Goal: Obtain resource: Download file/media

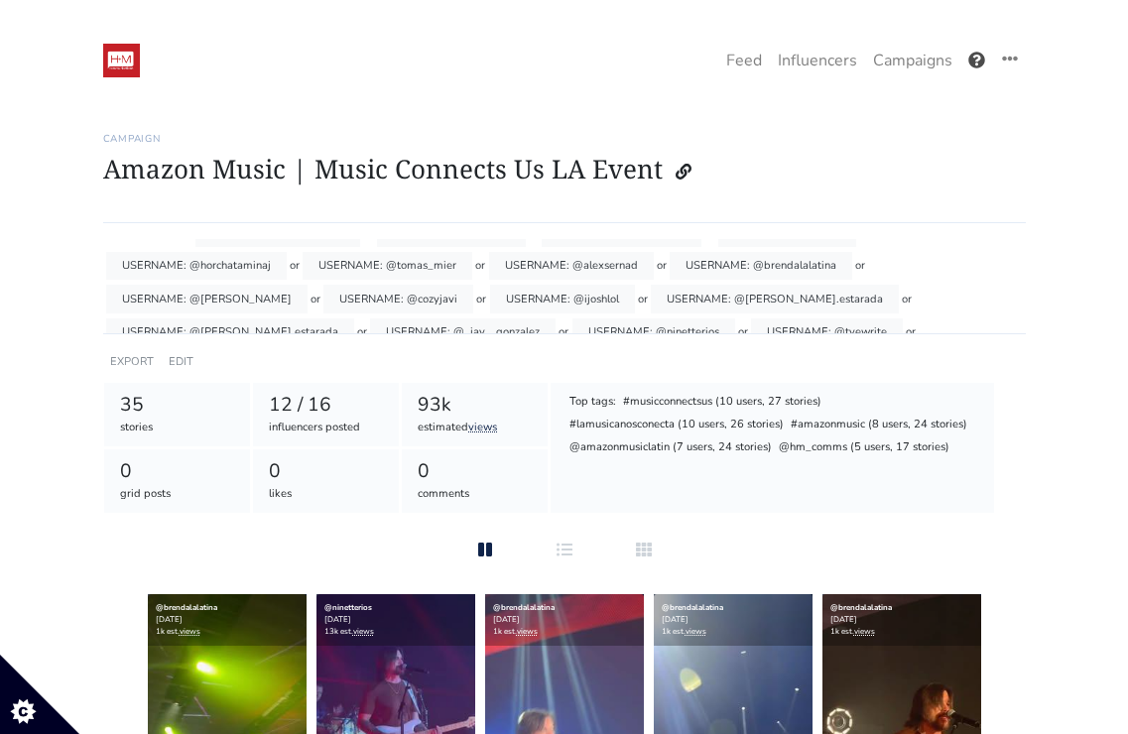
scroll to position [112, 0]
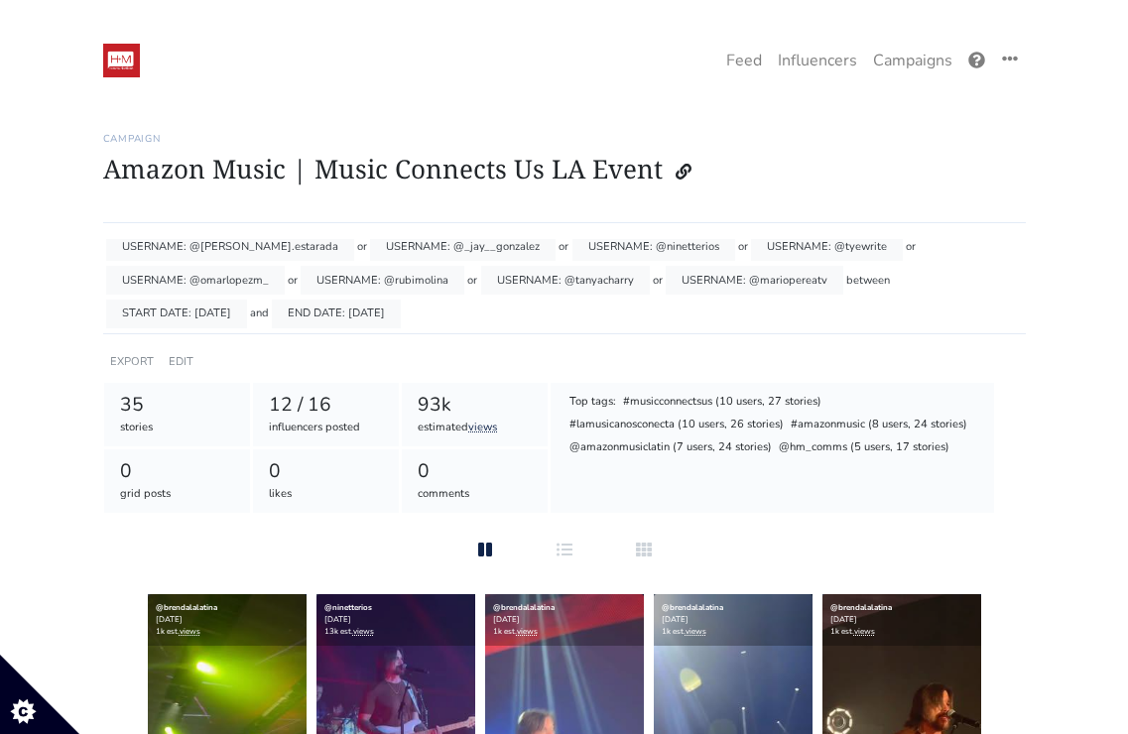
click at [272, 317] on div "END DATE: [DATE]" at bounding box center [336, 314] width 129 height 29
drag, startPoint x: 259, startPoint y: 317, endPoint x: 316, endPoint y: 320, distance: 57.6
click at [316, 320] on div "Posts mentioning TAG: #lamusicanosconecta or TAG: #musicconnectsus or TAG: @ama…" at bounding box center [564, 286] width 922 height 95
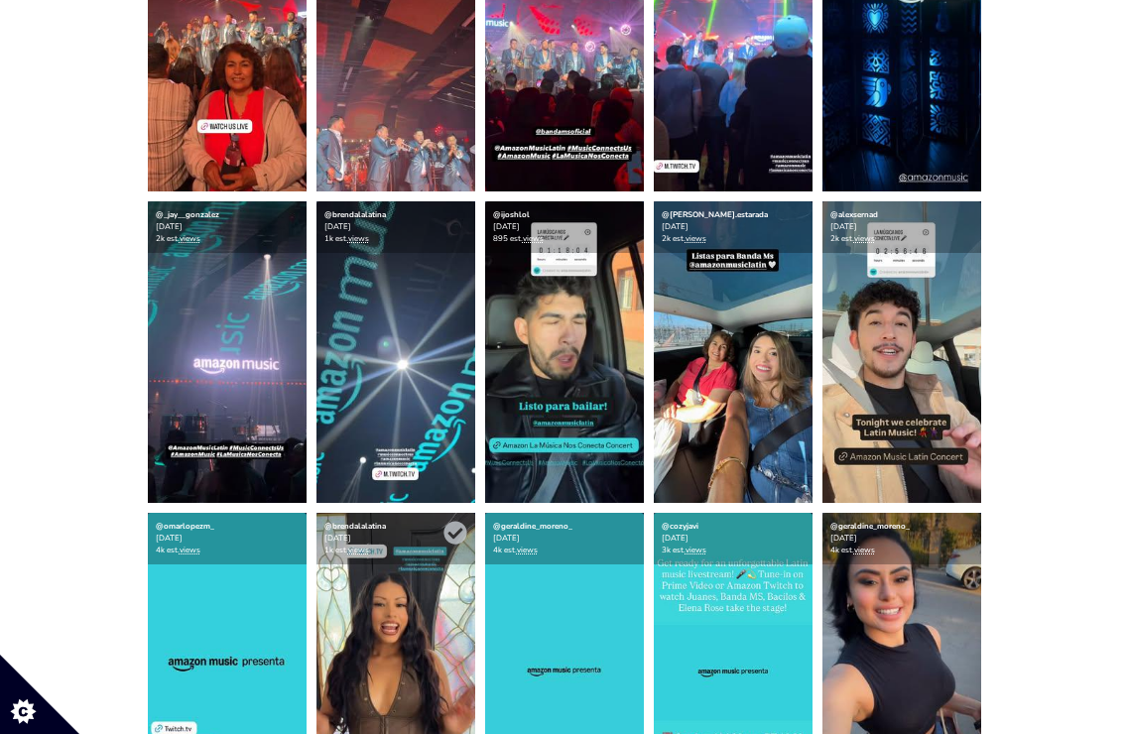
scroll to position [1944, 0]
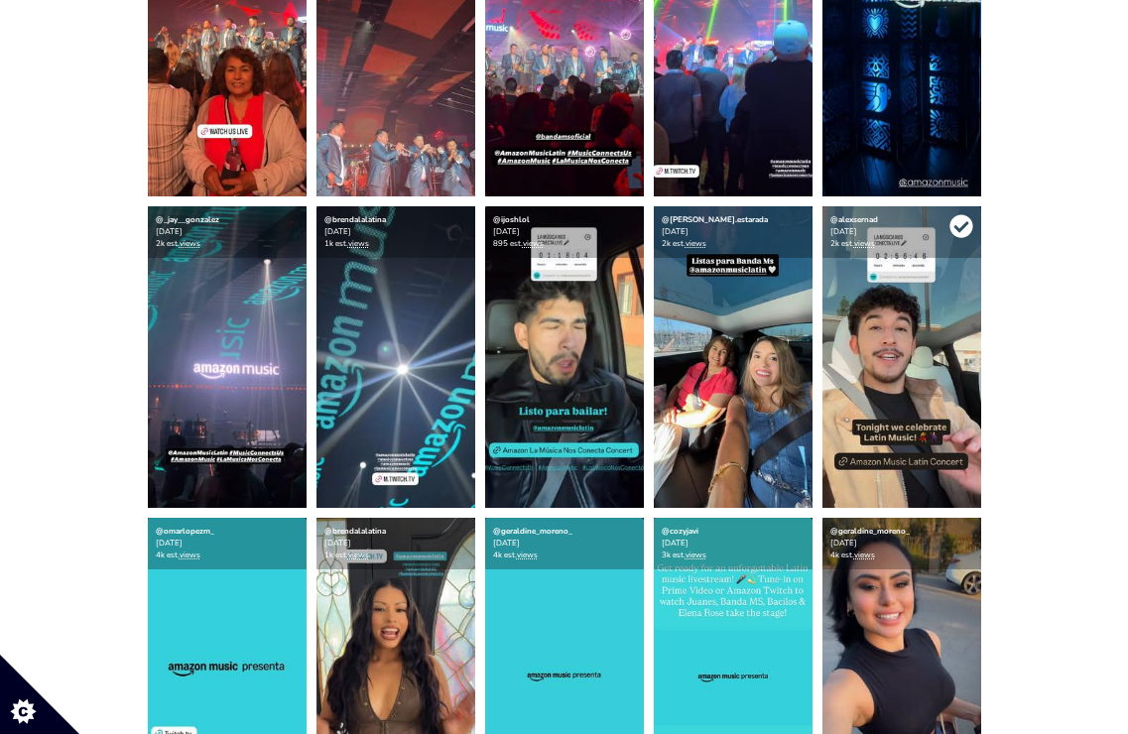
click at [959, 226] on icon at bounding box center [960, 226] width 23 height 23
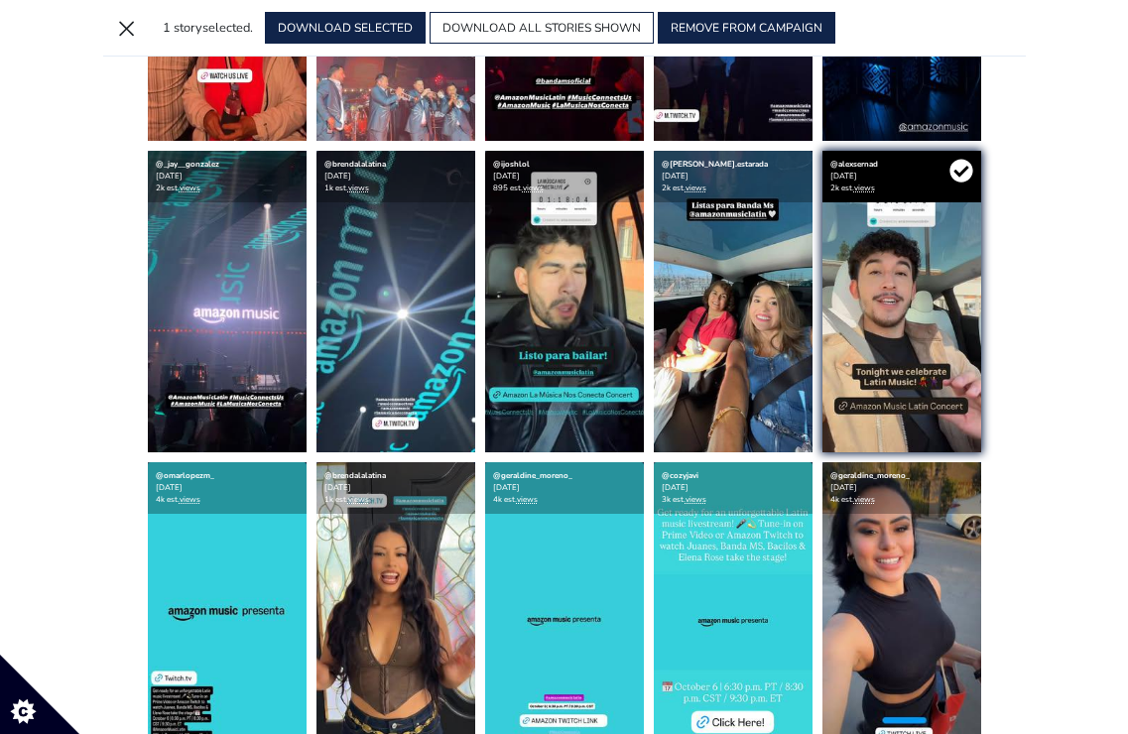
scroll to position [1889, 0]
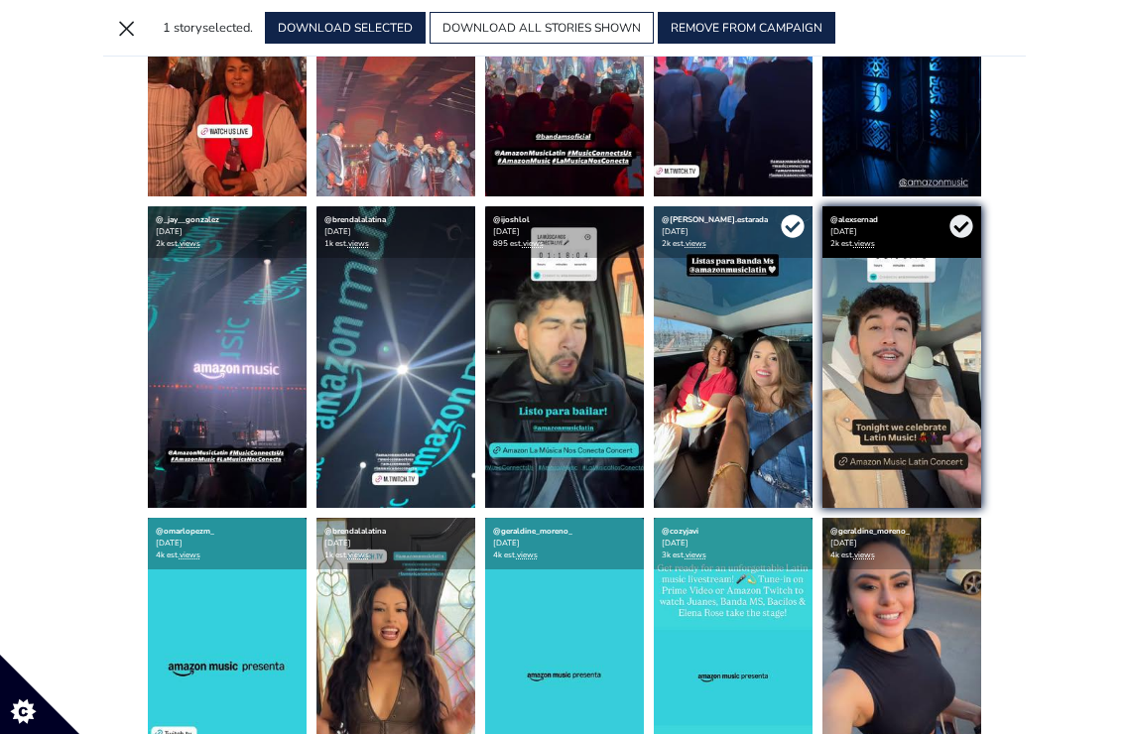
click at [789, 225] on icon at bounding box center [792, 226] width 23 height 23
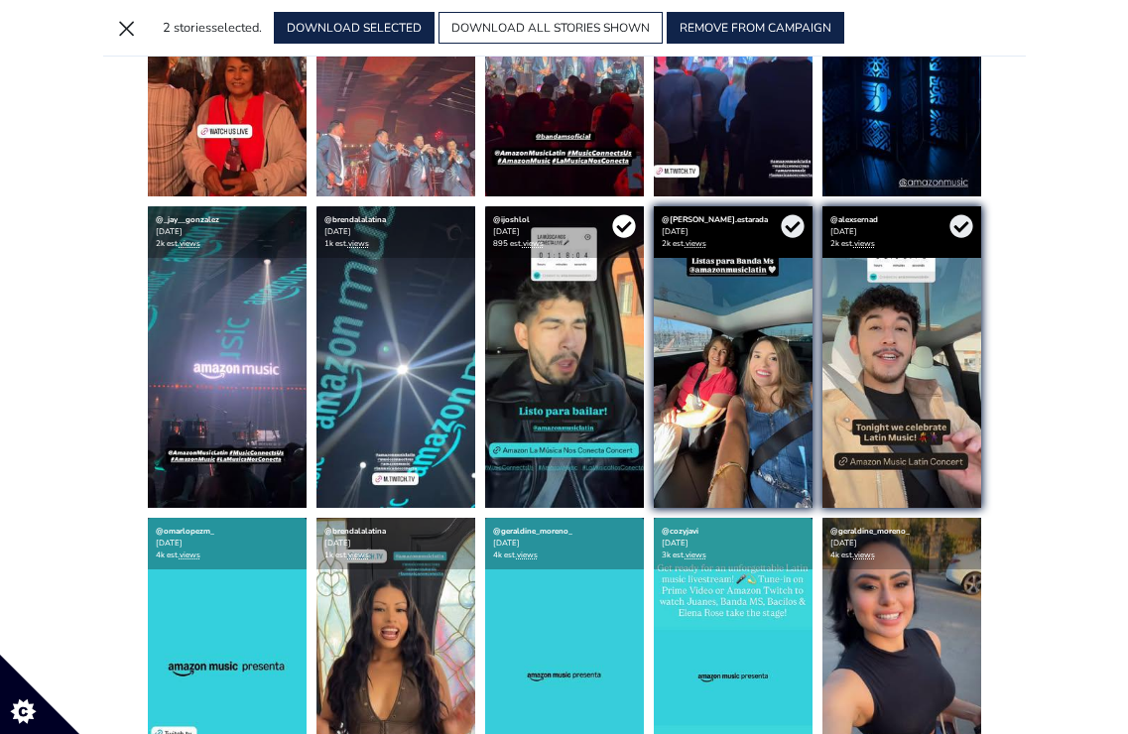
click at [624, 227] on icon at bounding box center [624, 226] width 24 height 24
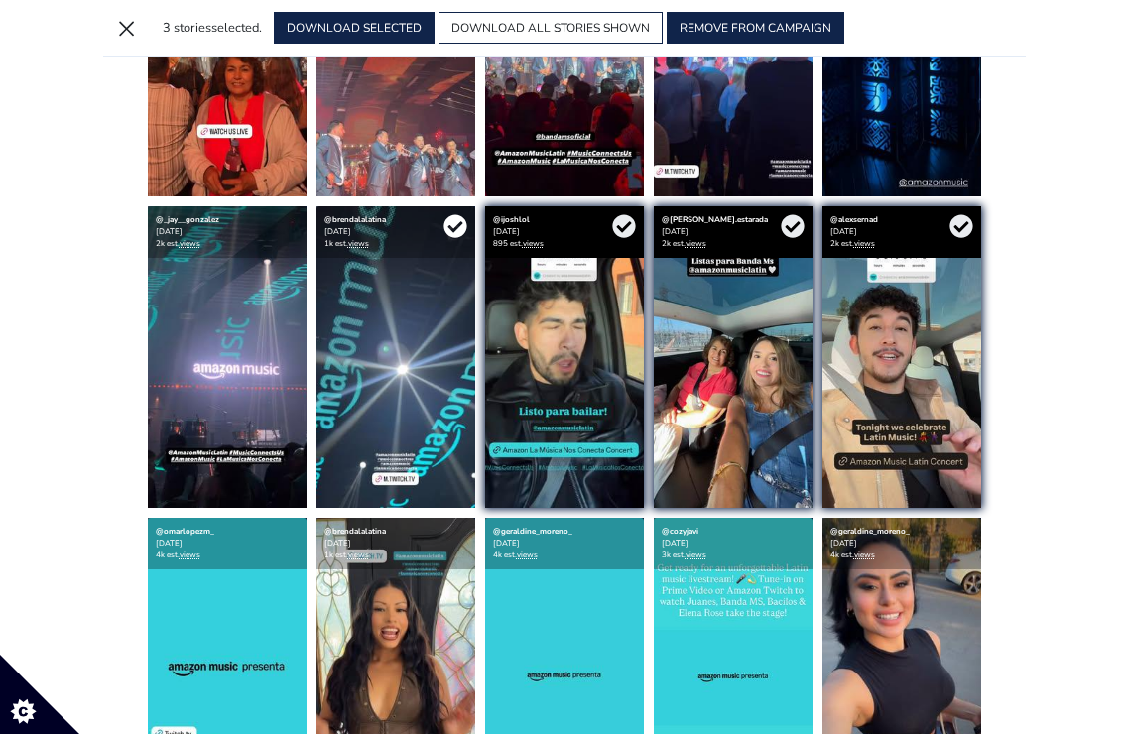
click at [453, 233] on icon at bounding box center [454, 226] width 23 height 23
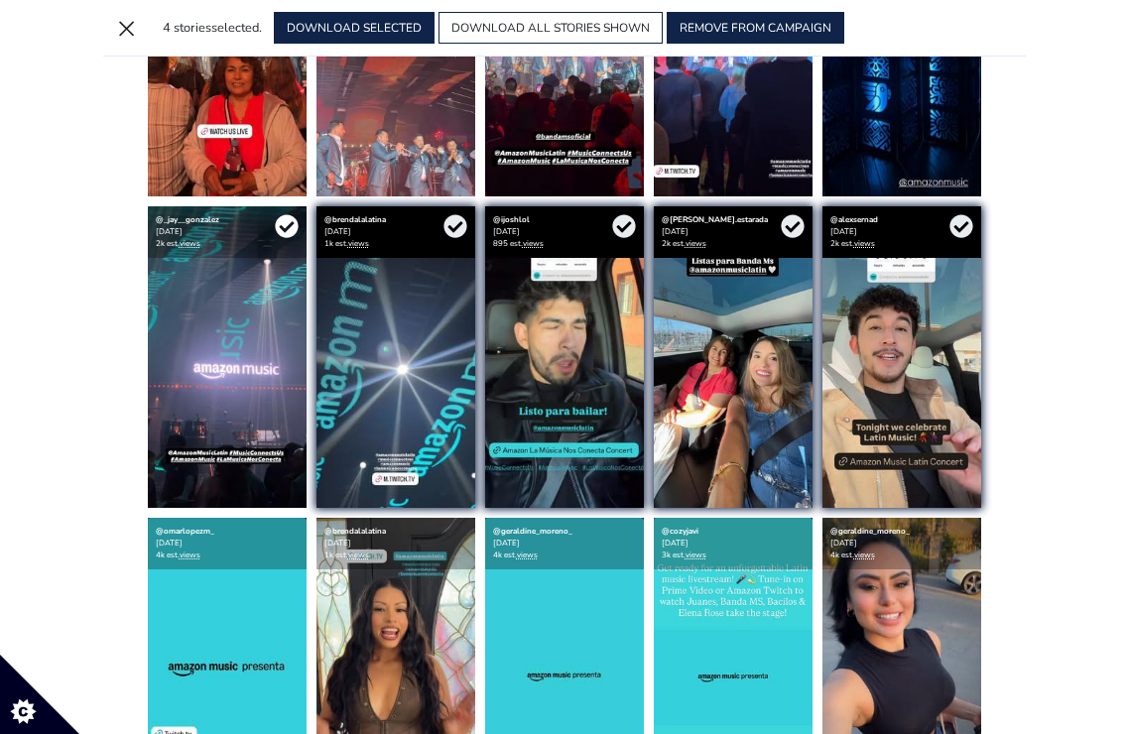
click at [291, 224] on icon at bounding box center [287, 226] width 24 height 24
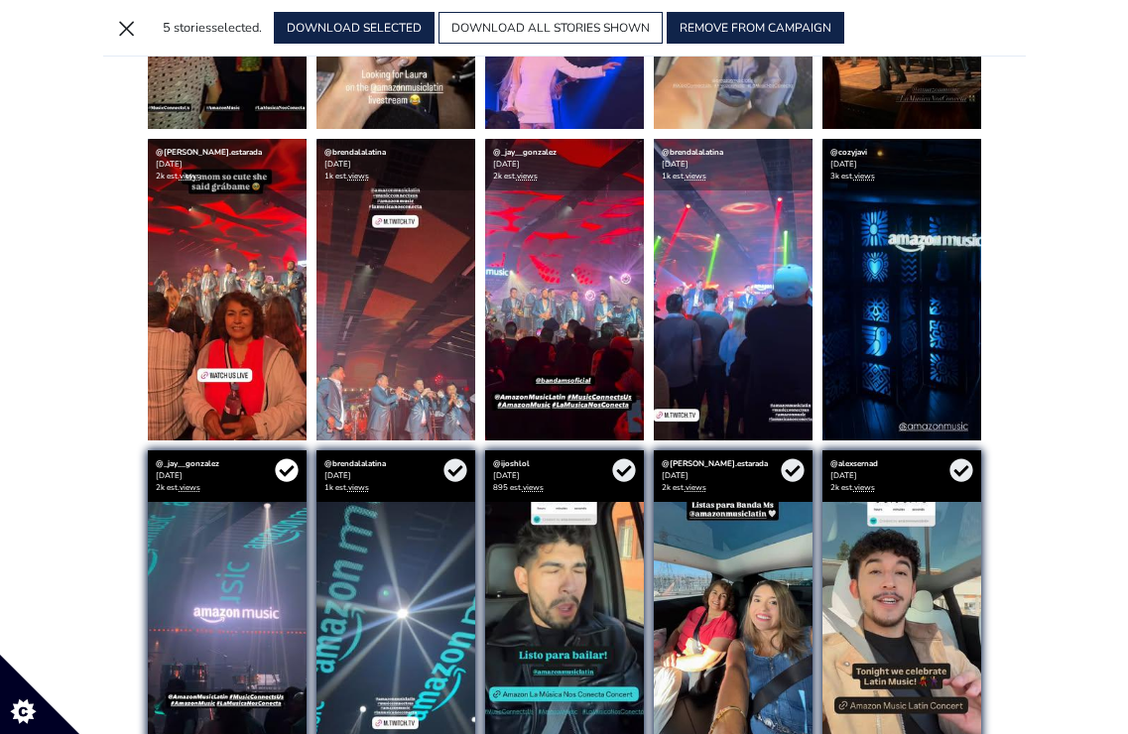
scroll to position [1643, 0]
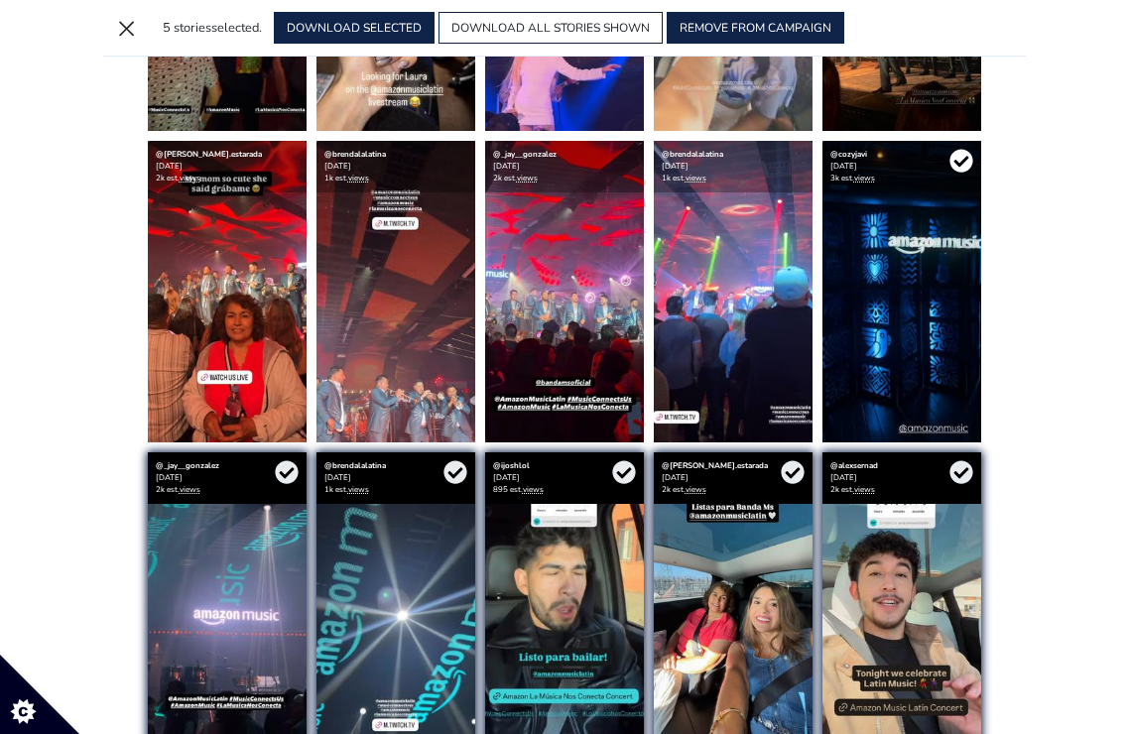
click at [960, 160] on icon at bounding box center [960, 161] width 23 height 23
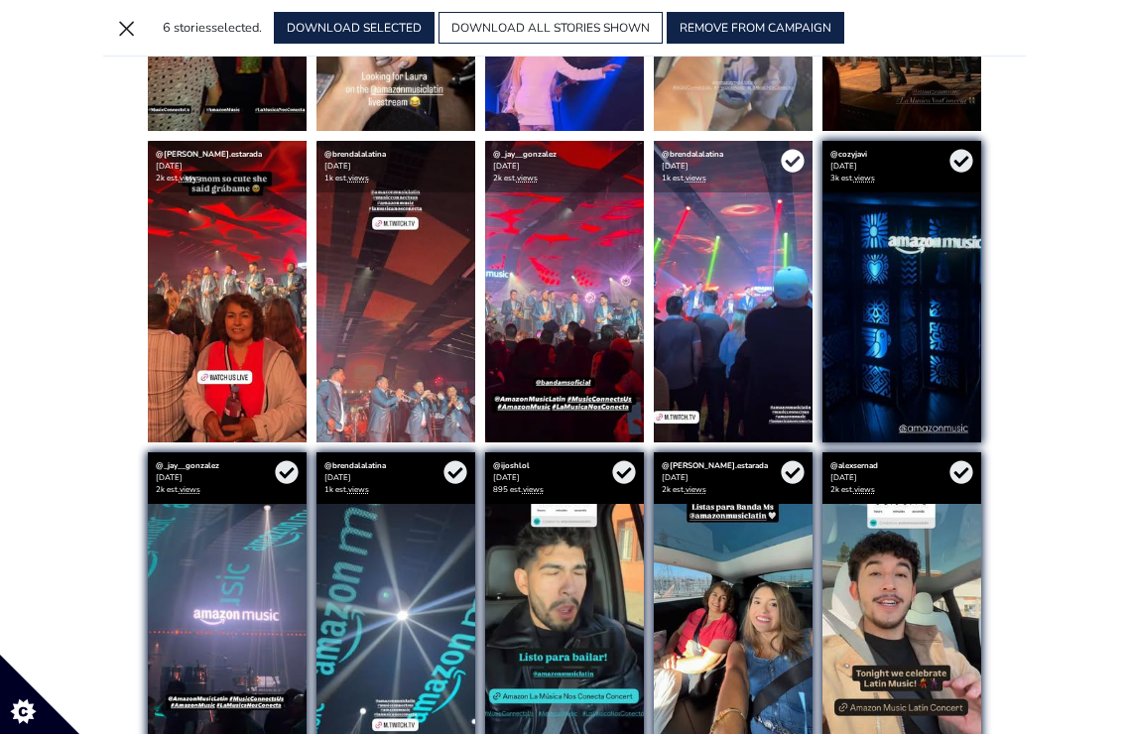
click at [793, 164] on icon at bounding box center [793, 161] width 24 height 24
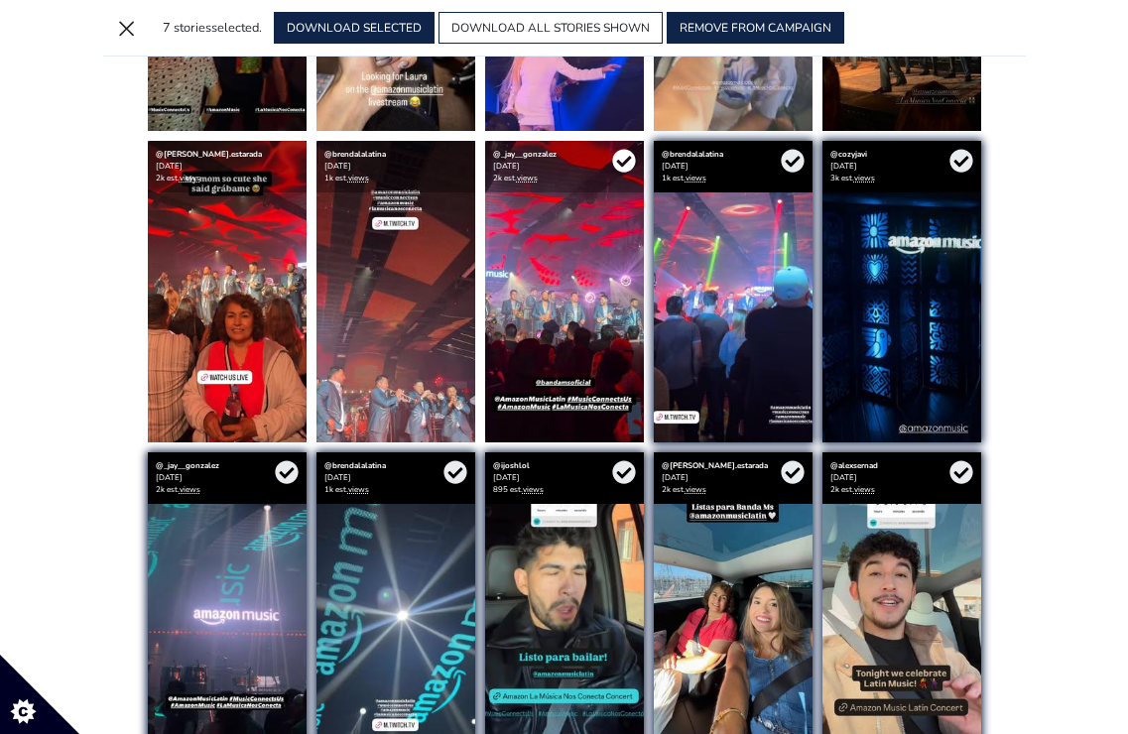
click at [613, 163] on icon at bounding box center [623, 161] width 23 height 23
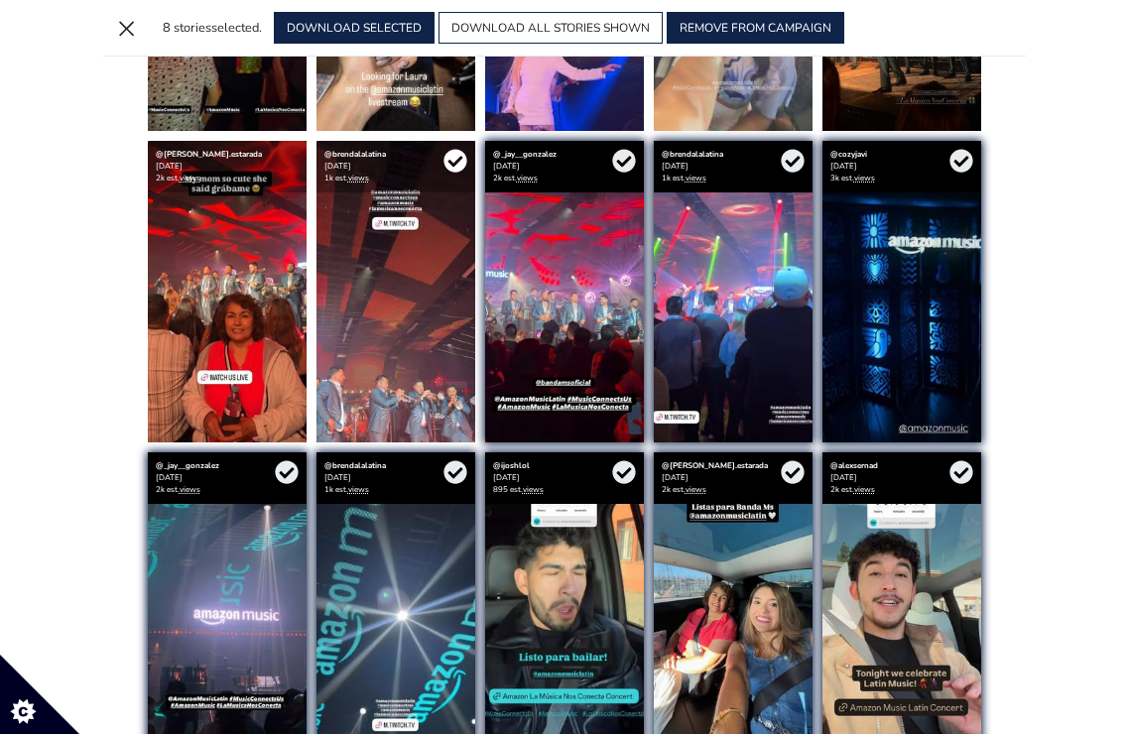
click at [453, 161] on icon at bounding box center [454, 161] width 23 height 23
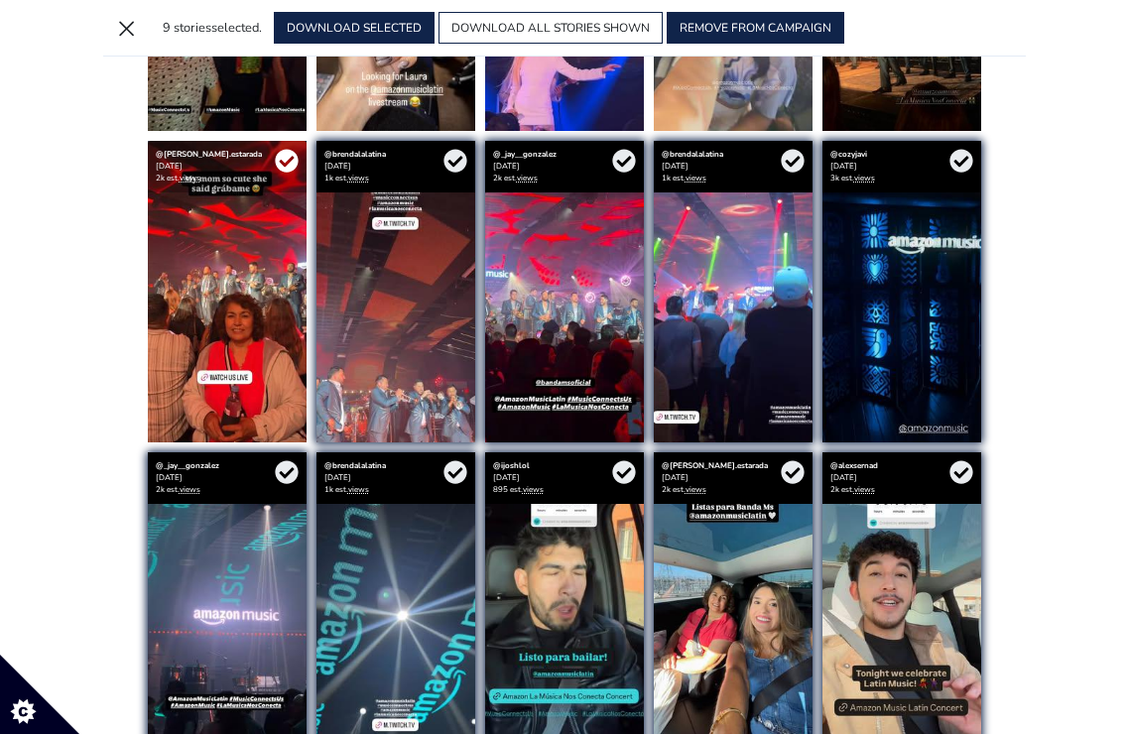
click at [288, 161] on icon at bounding box center [287, 161] width 24 height 24
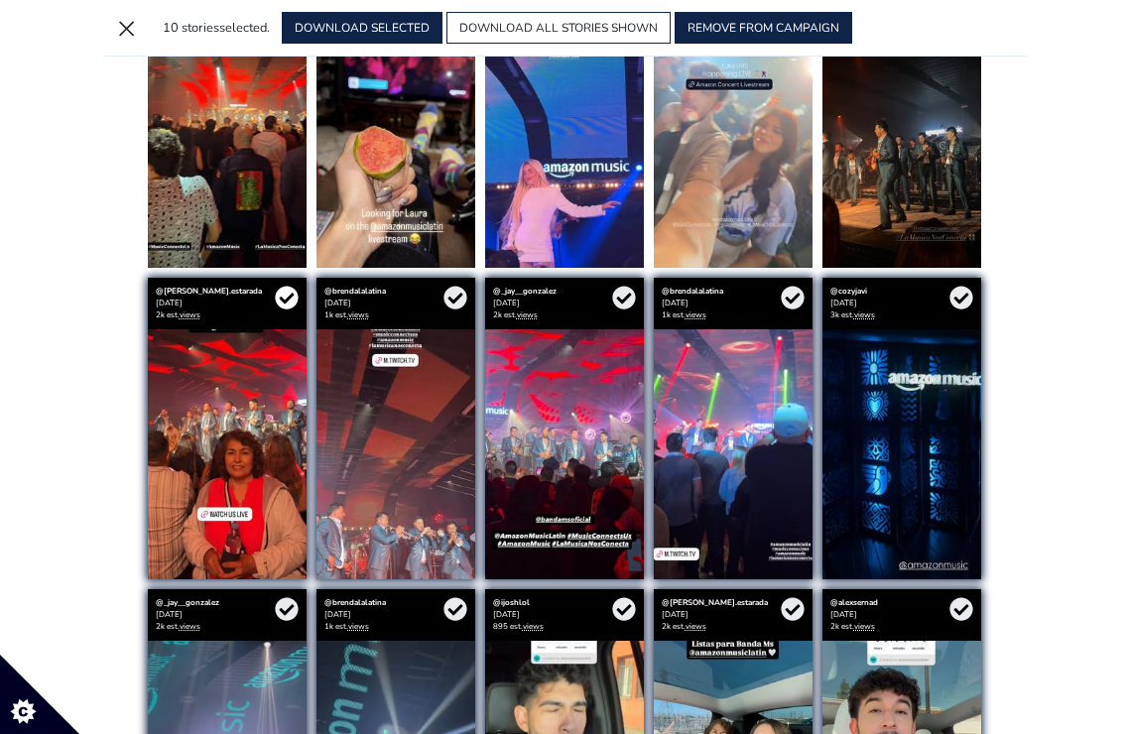
scroll to position [1425, 0]
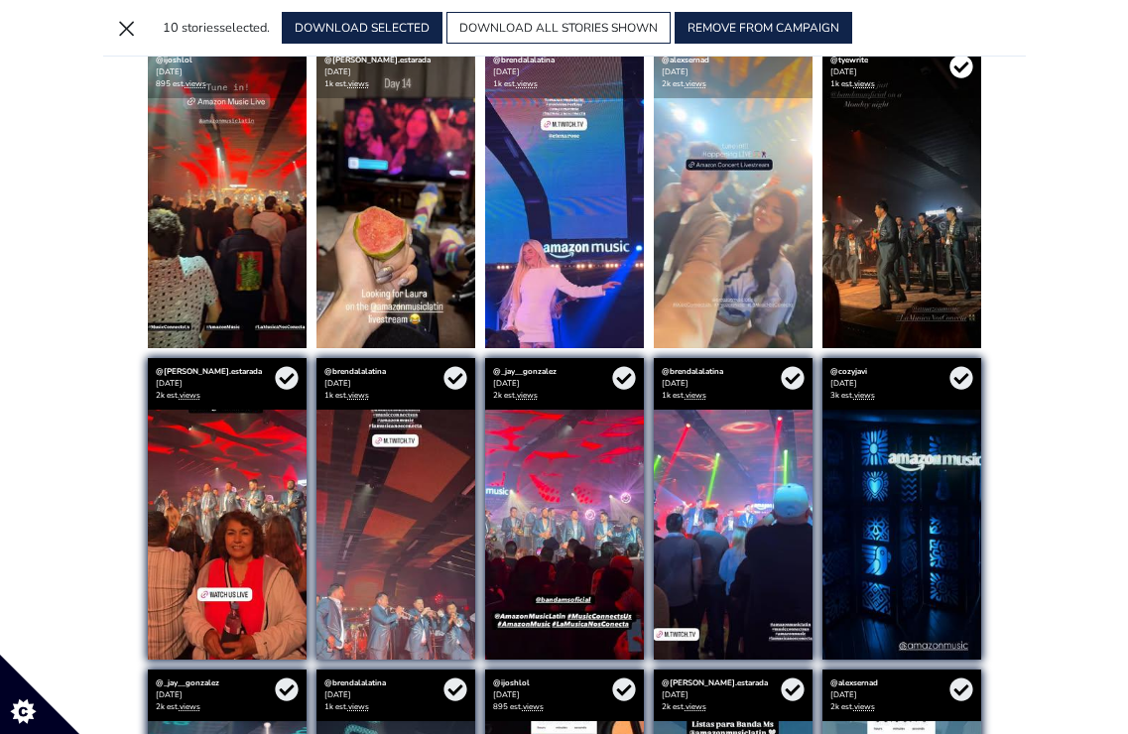
click at [953, 73] on icon at bounding box center [960, 67] width 23 height 23
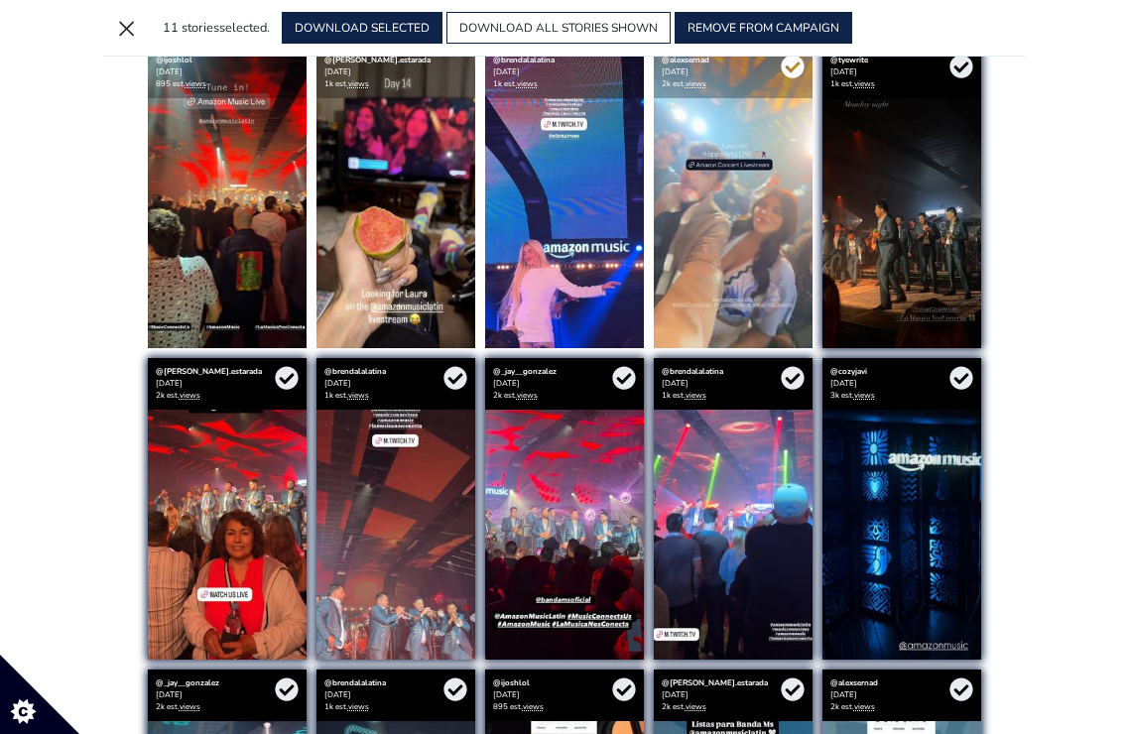
click at [790, 67] on icon at bounding box center [792, 67] width 23 height 23
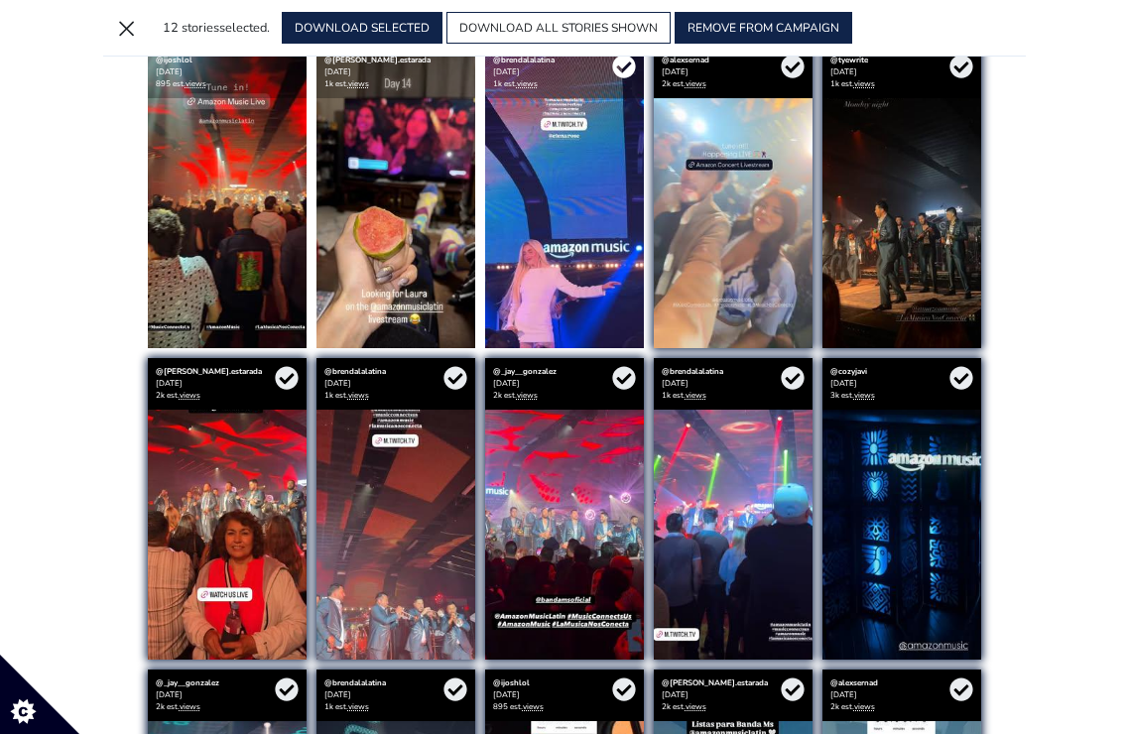
click at [616, 71] on icon at bounding box center [623, 67] width 23 height 23
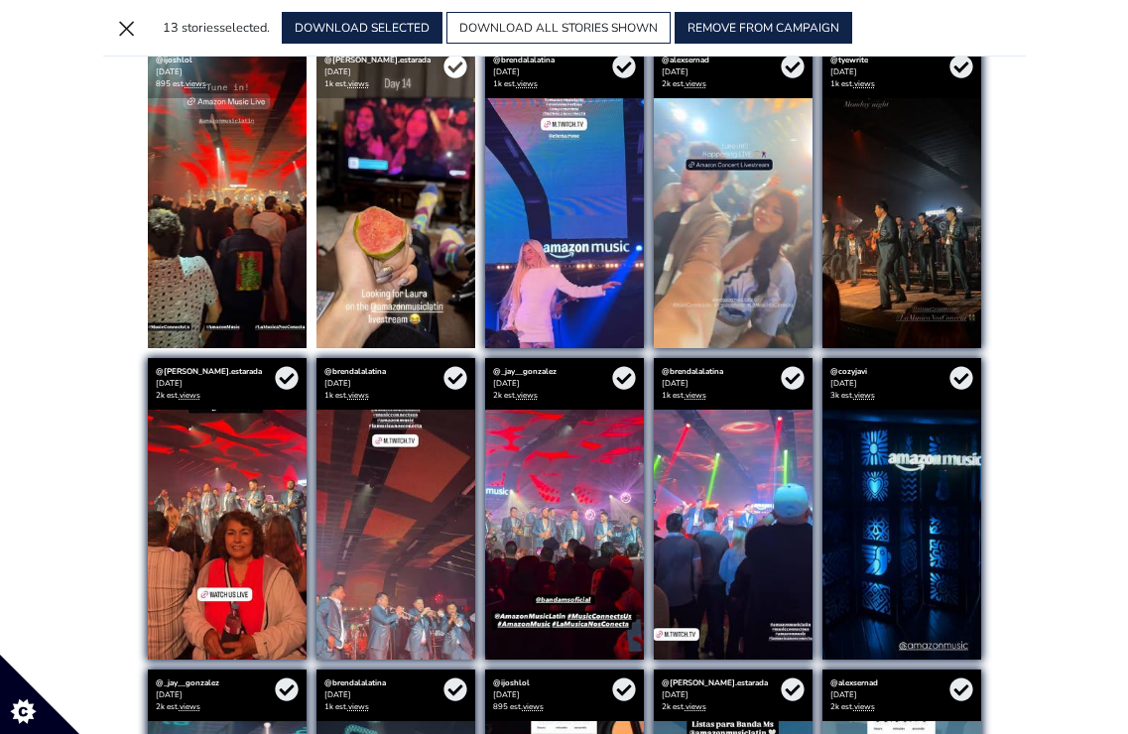
click at [453, 74] on icon at bounding box center [454, 67] width 23 height 23
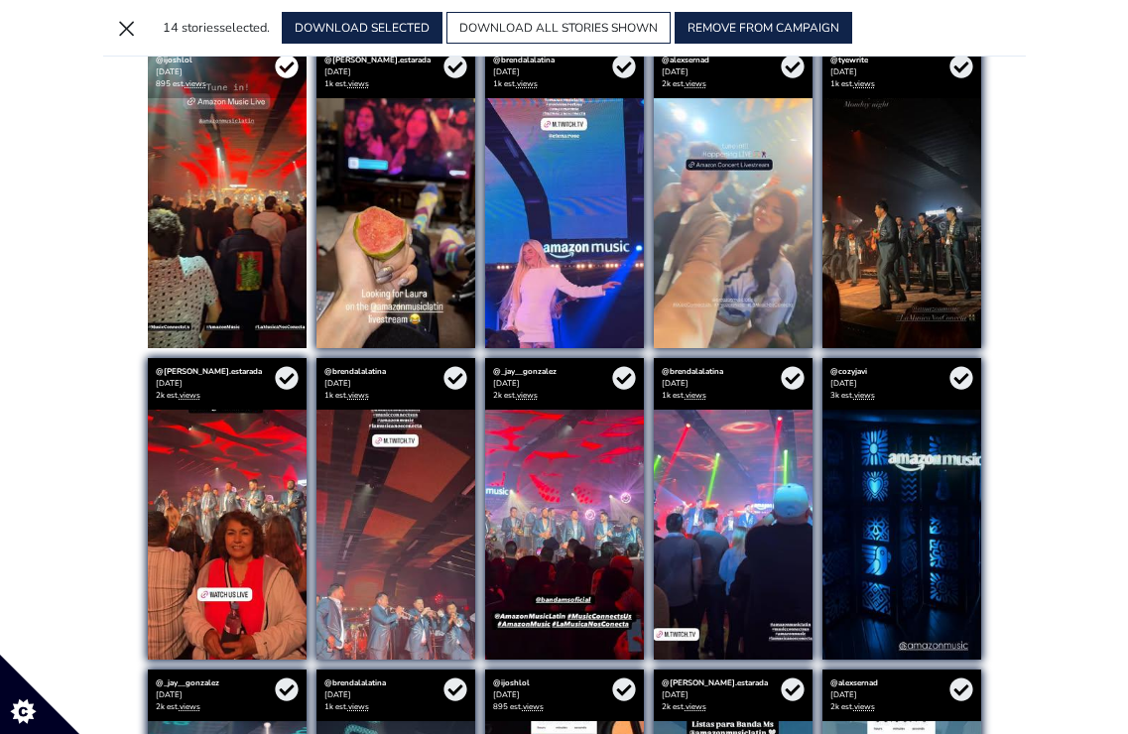
click at [288, 75] on icon at bounding box center [286, 67] width 23 height 23
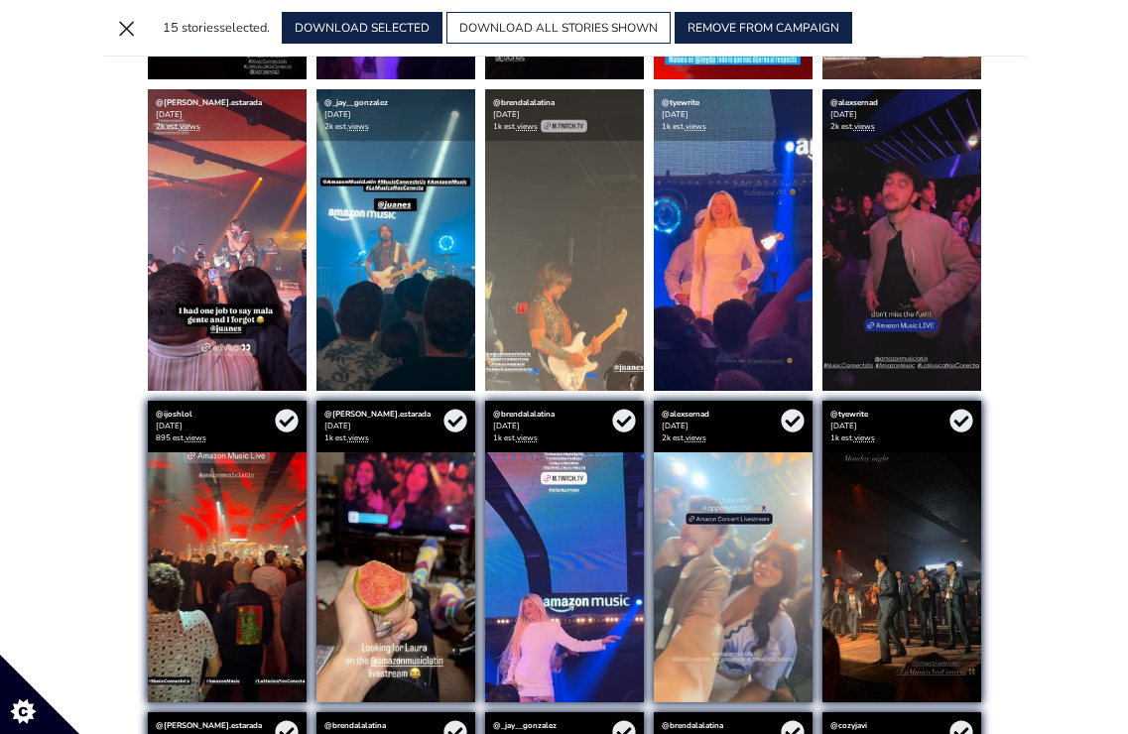
scroll to position [1008, 0]
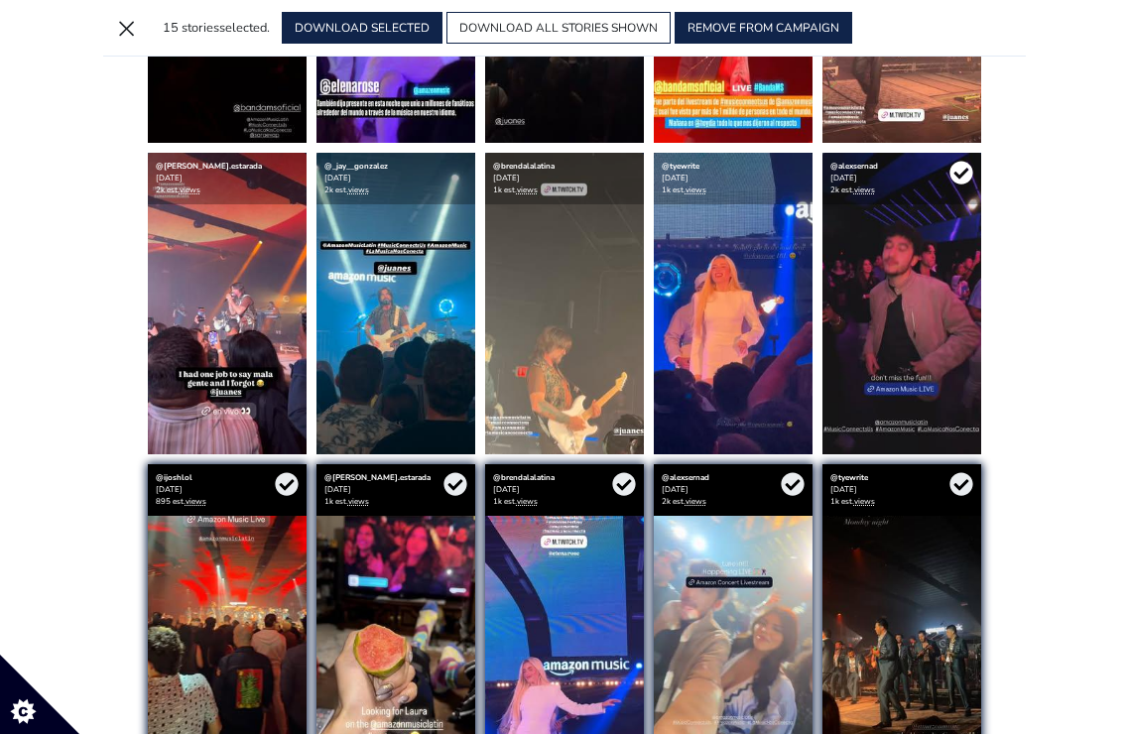
click at [958, 173] on icon at bounding box center [960, 173] width 23 height 23
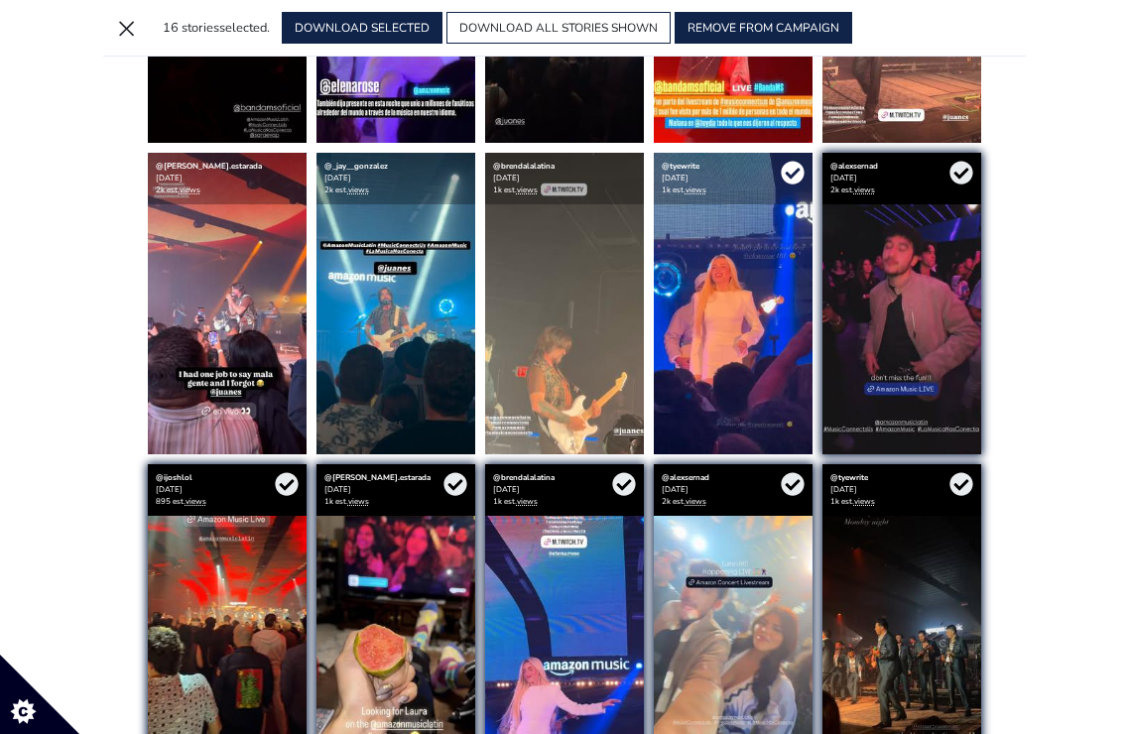
click at [795, 173] on icon at bounding box center [793, 173] width 24 height 24
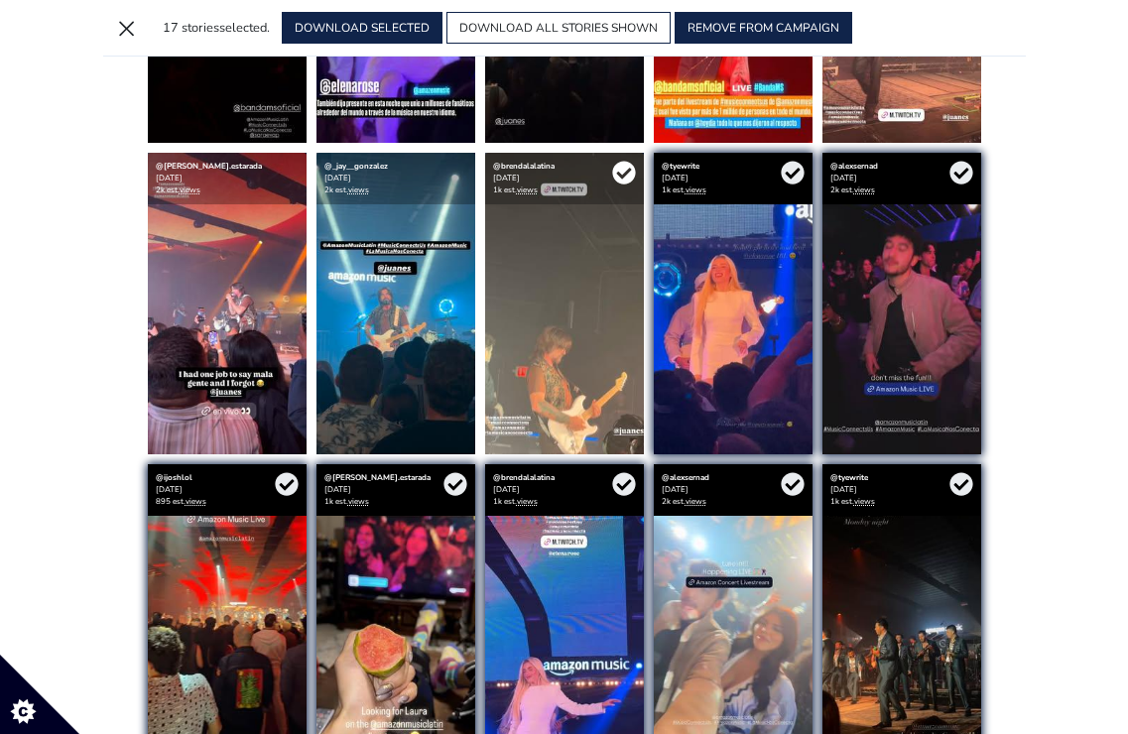
click at [624, 174] on icon at bounding box center [624, 173] width 24 height 24
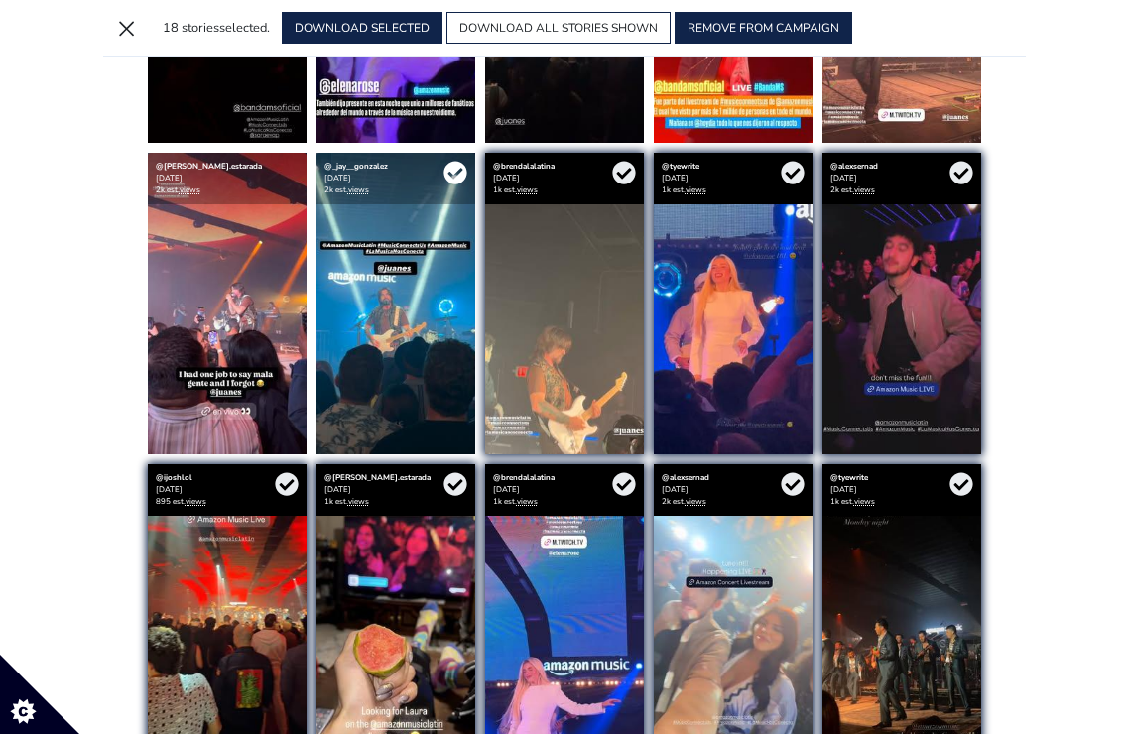
click at [460, 171] on icon at bounding box center [455, 173] width 24 height 24
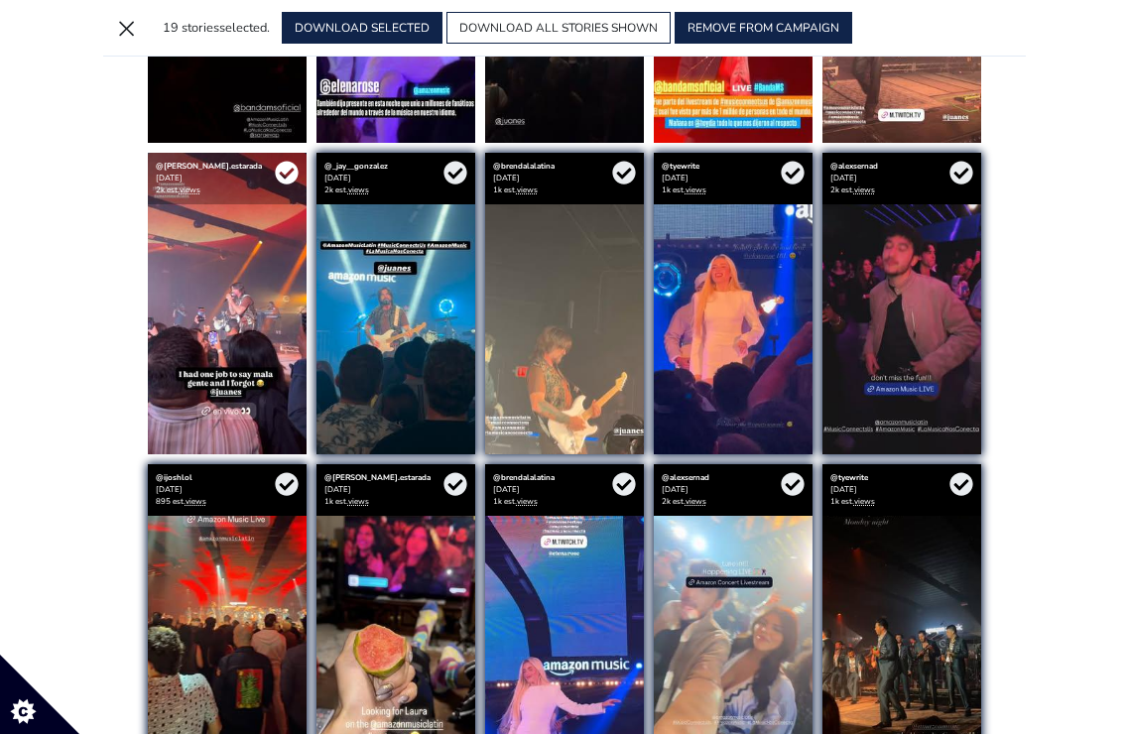
click at [285, 174] on icon at bounding box center [286, 173] width 23 height 23
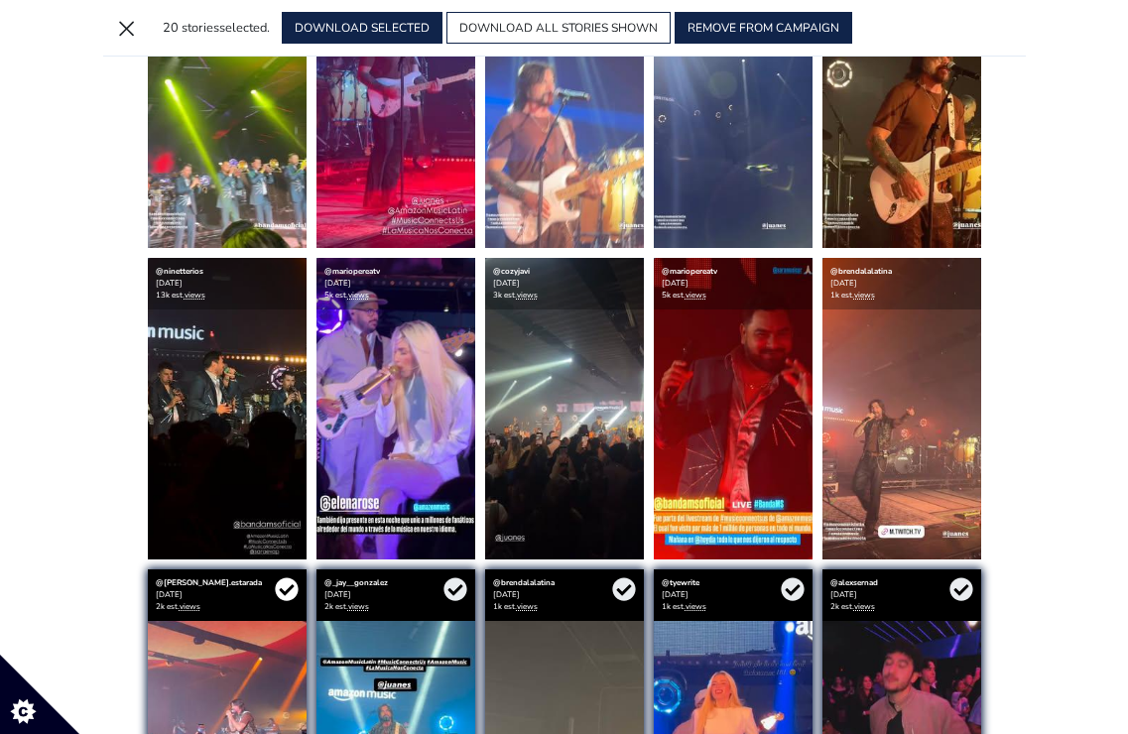
scroll to position [553, 0]
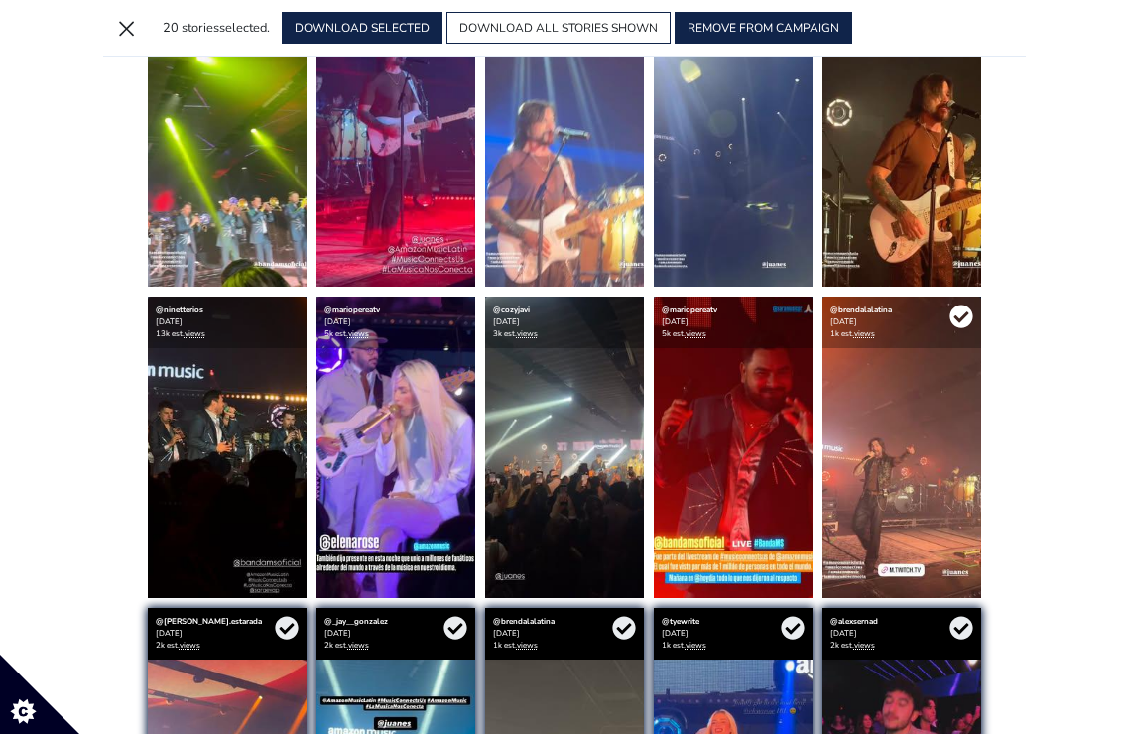
click at [959, 313] on icon at bounding box center [960, 317] width 23 height 23
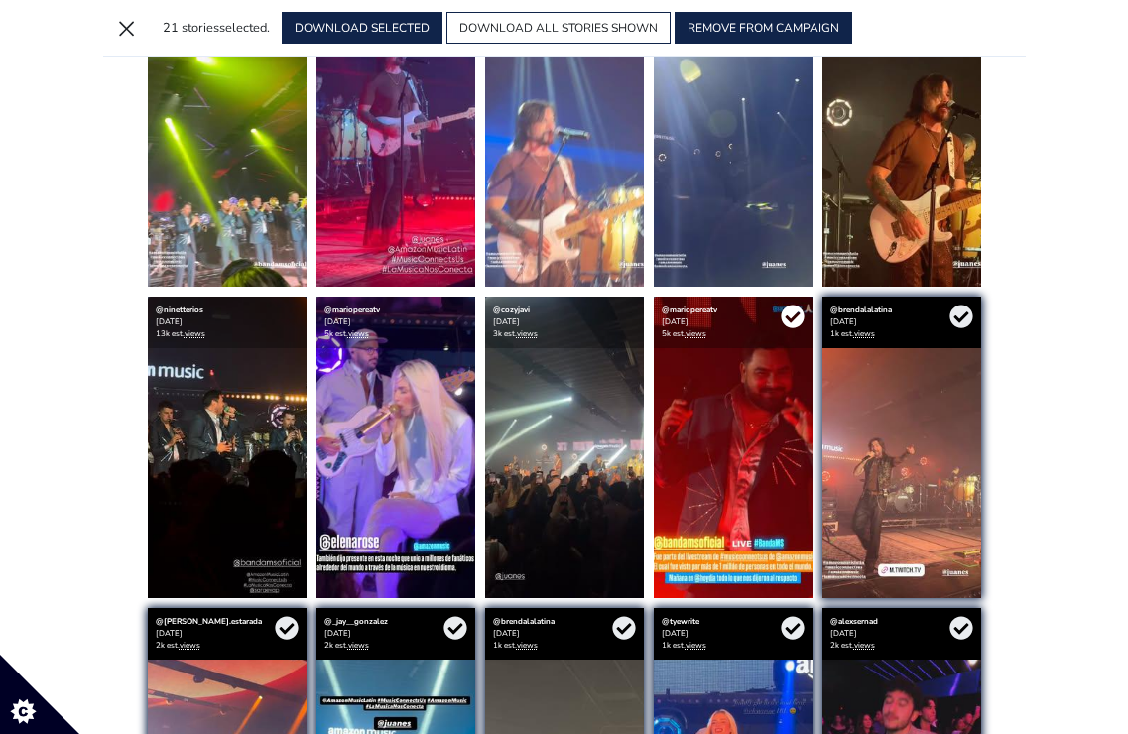
click at [792, 316] on icon at bounding box center [792, 317] width 23 height 23
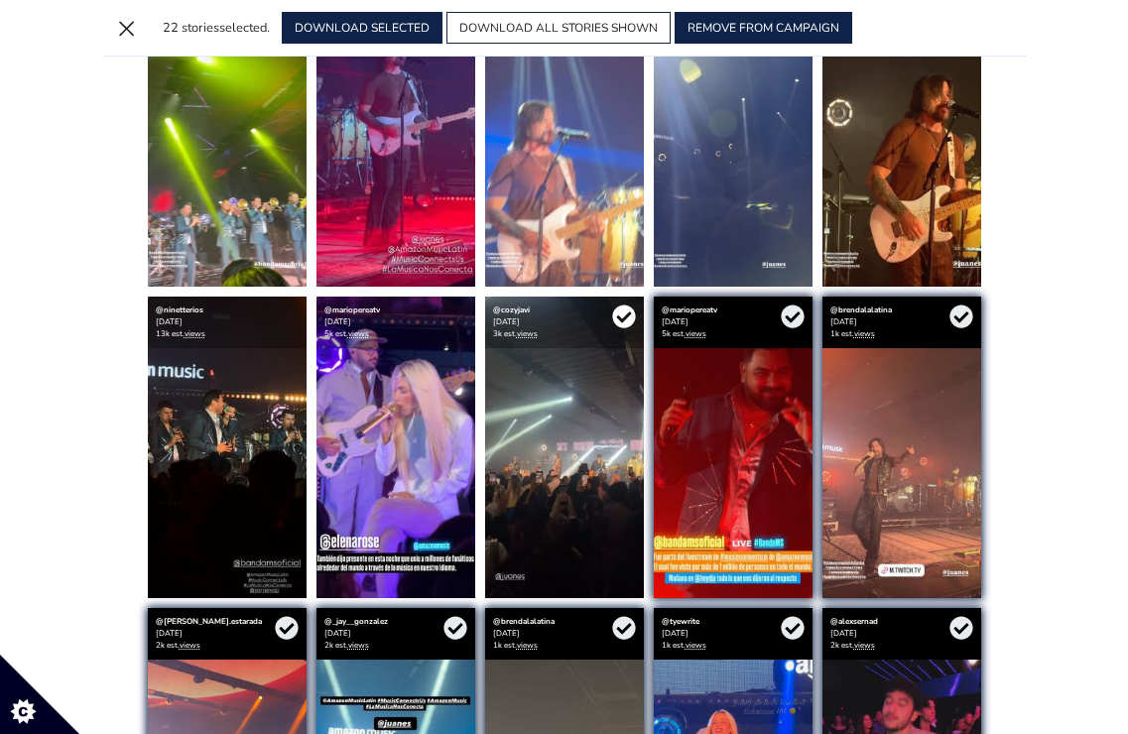
click at [617, 320] on icon at bounding box center [623, 317] width 23 height 23
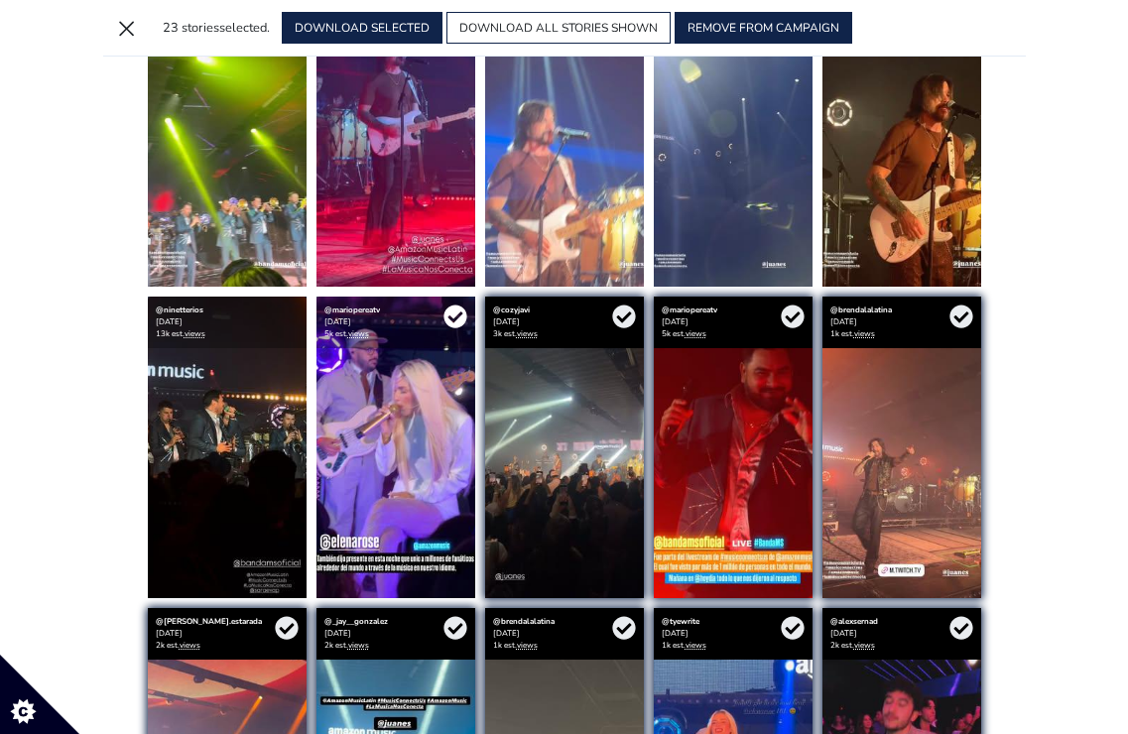
click at [456, 315] on icon at bounding box center [455, 317] width 24 height 24
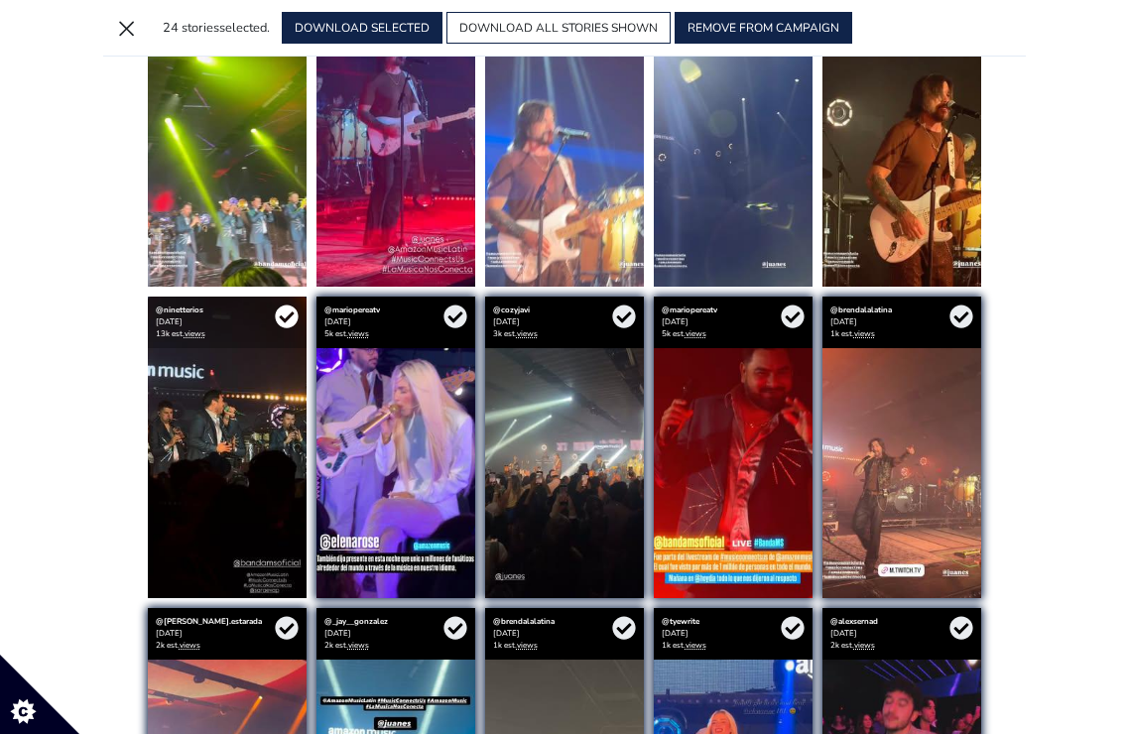
click at [284, 314] on icon at bounding box center [286, 317] width 23 height 23
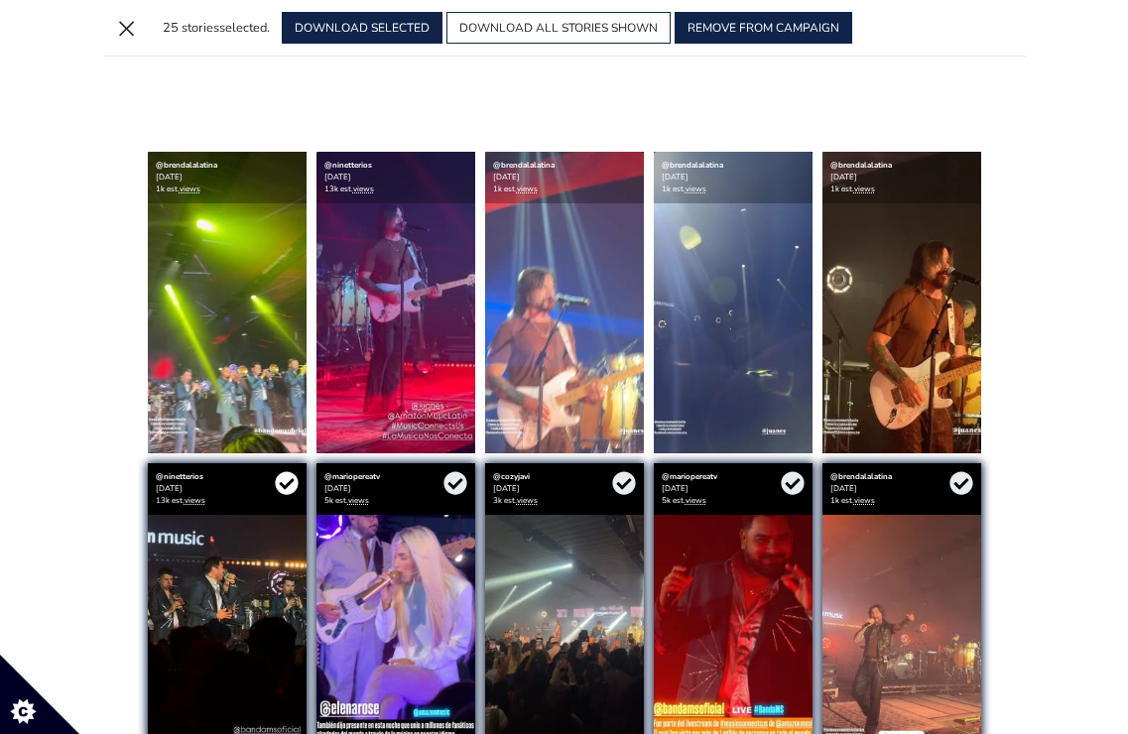
scroll to position [369, 0]
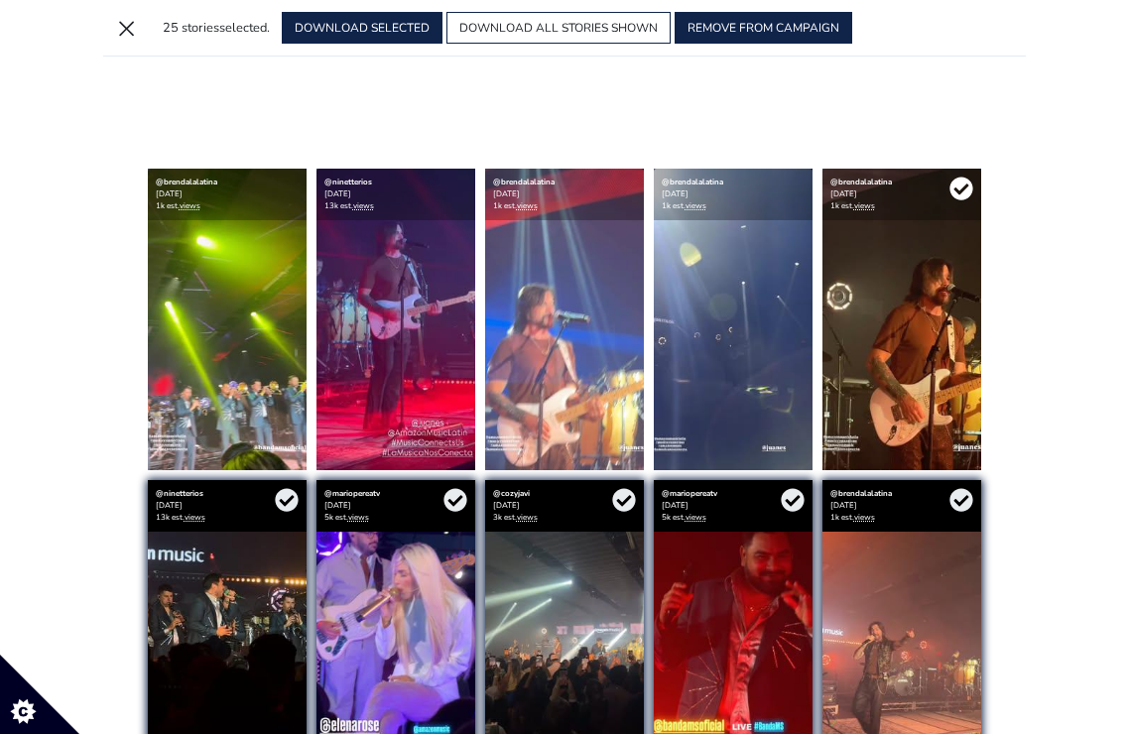
click at [962, 186] on icon at bounding box center [960, 189] width 23 height 23
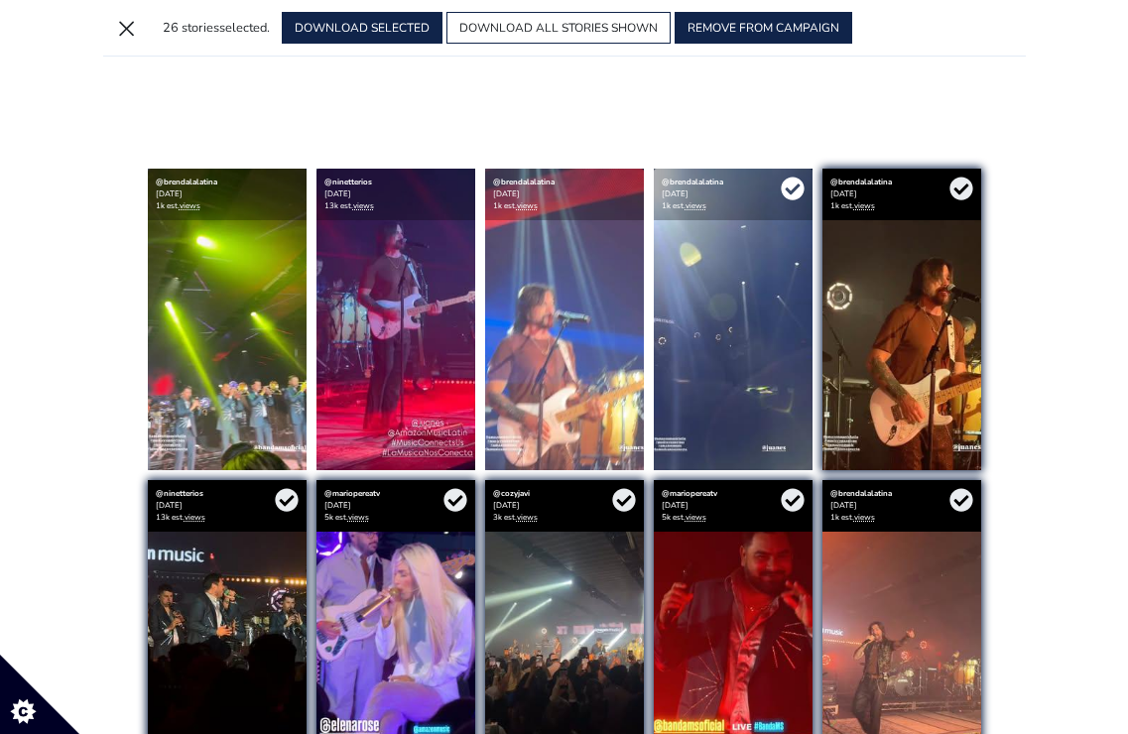
click at [798, 187] on icon at bounding box center [792, 189] width 23 height 23
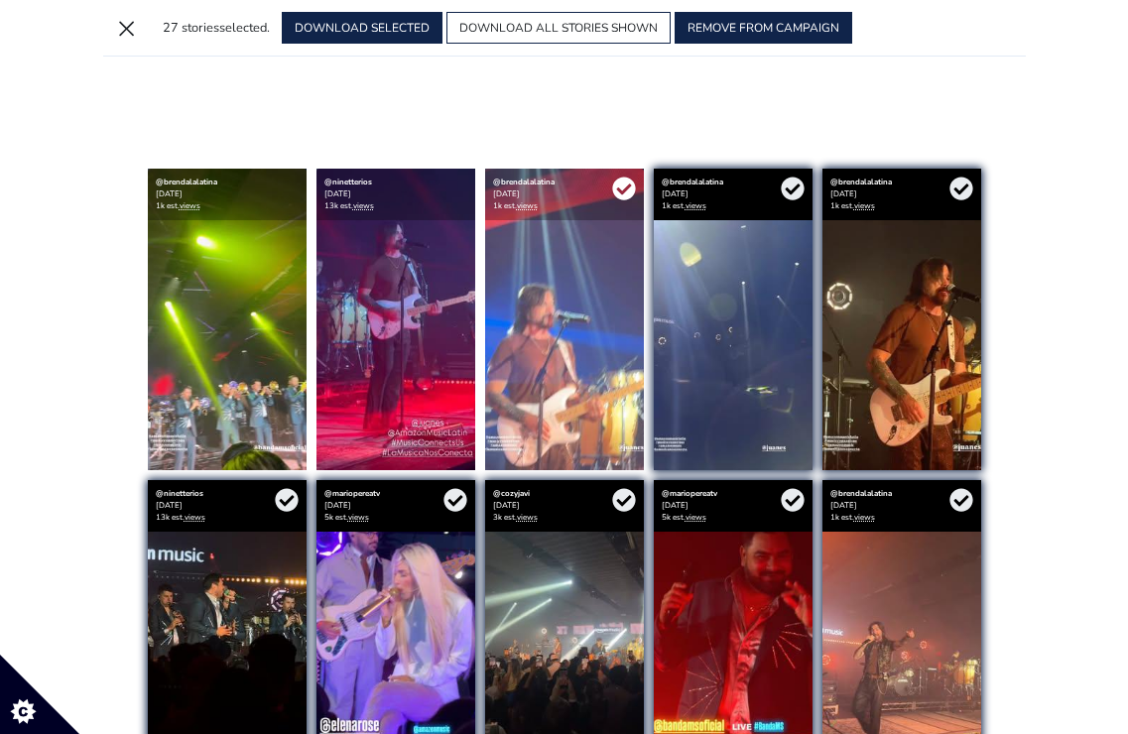
click at [620, 191] on icon at bounding box center [624, 189] width 24 height 24
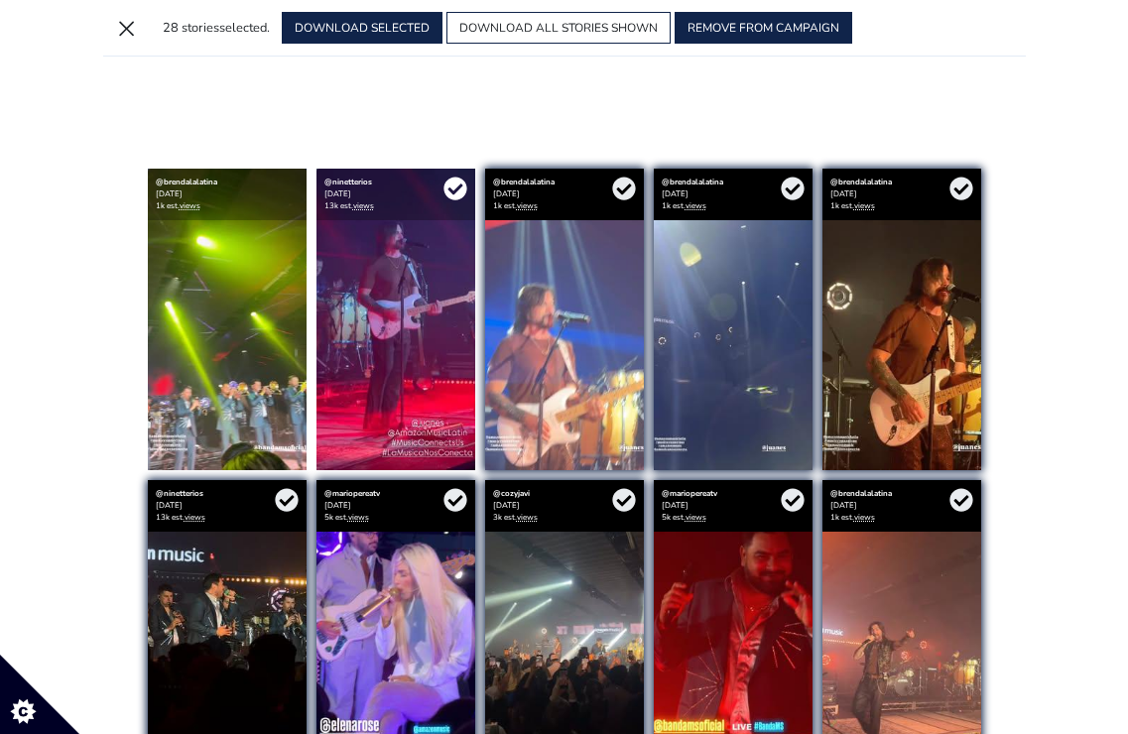
click at [450, 184] on icon at bounding box center [454, 189] width 23 height 23
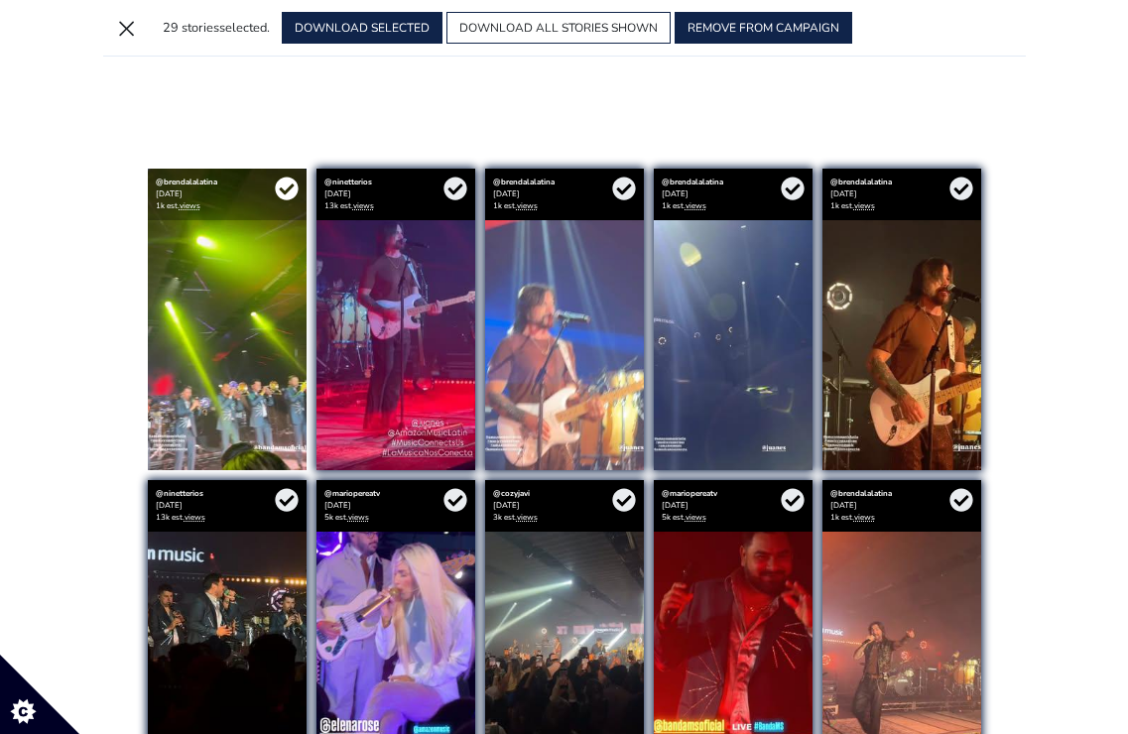
click at [287, 188] on icon at bounding box center [287, 189] width 24 height 24
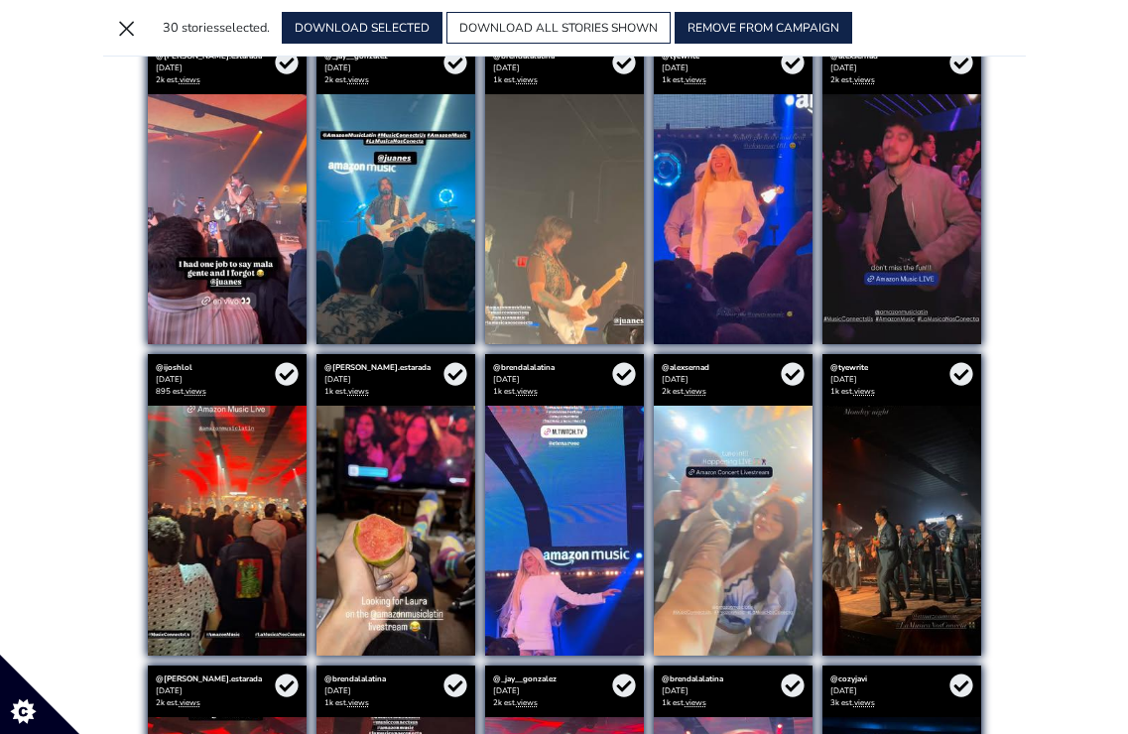
scroll to position [903, 0]
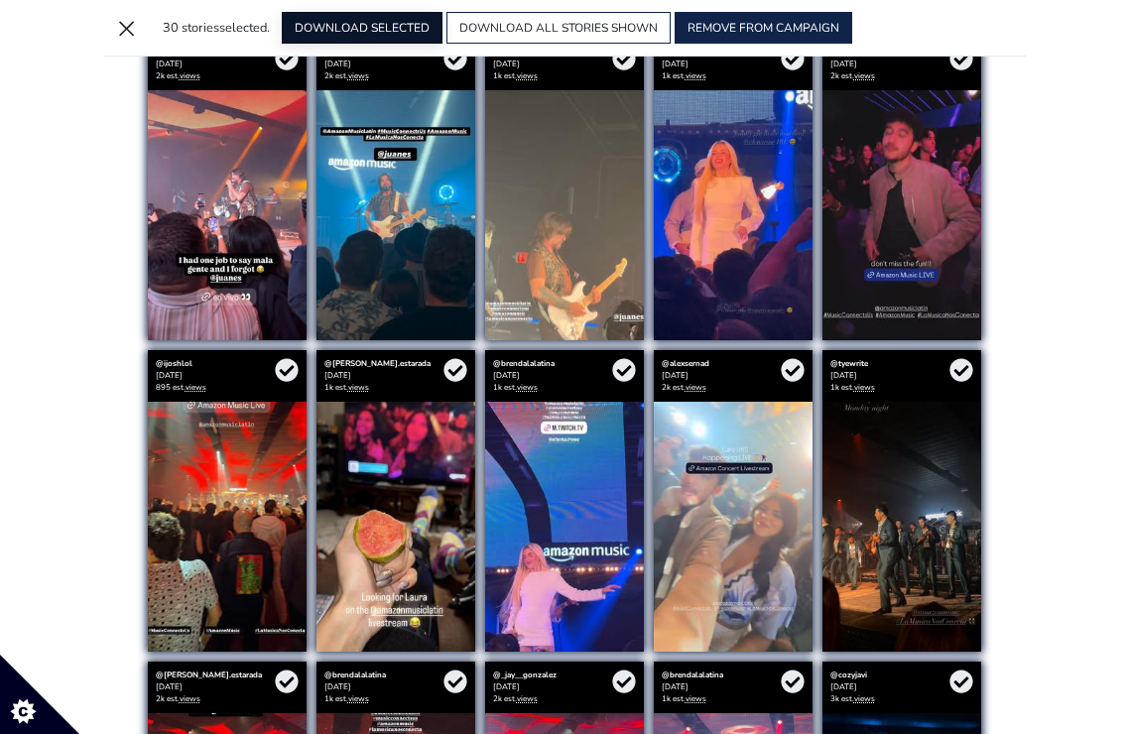
click at [401, 31] on button "DOWNLOAD SELECTED" at bounding box center [362, 28] width 161 height 32
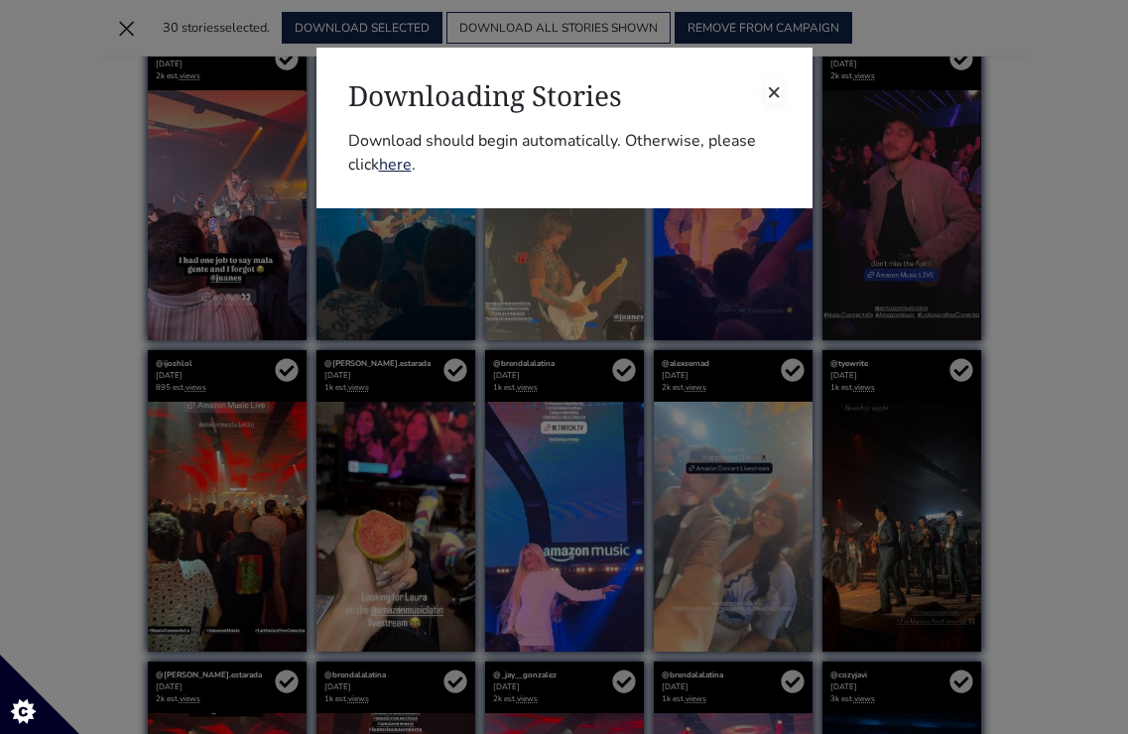
click at [770, 90] on span "×" at bounding box center [774, 91] width 14 height 32
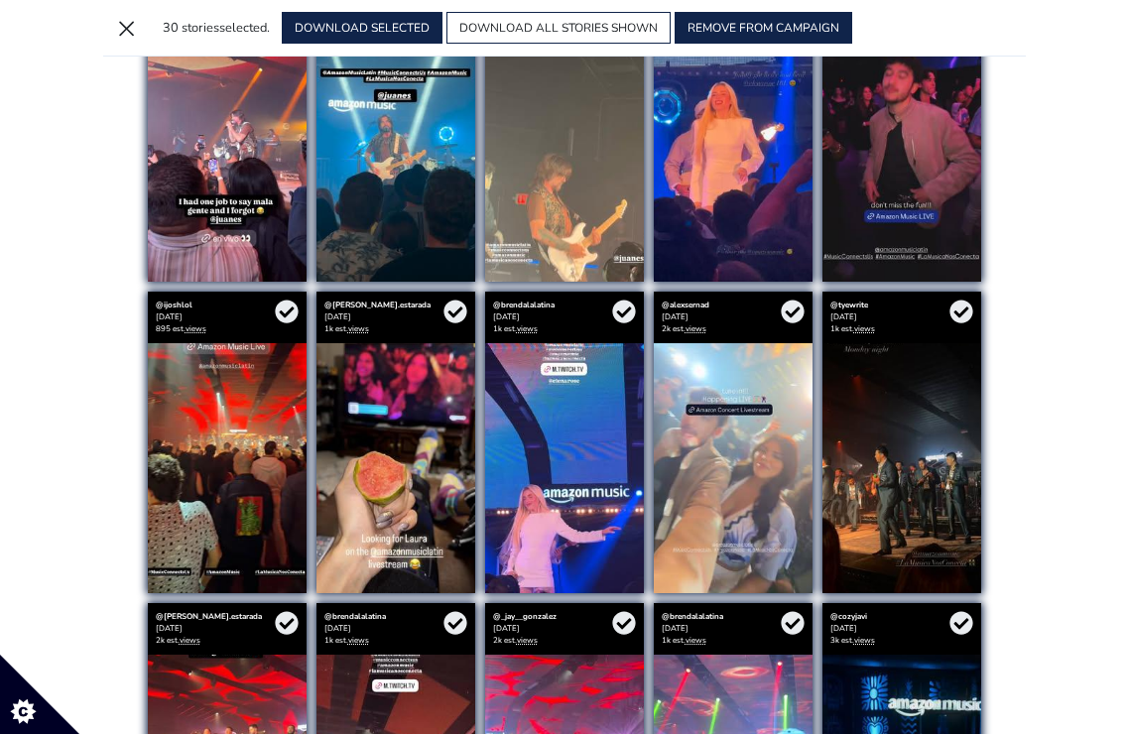
scroll to position [962, 0]
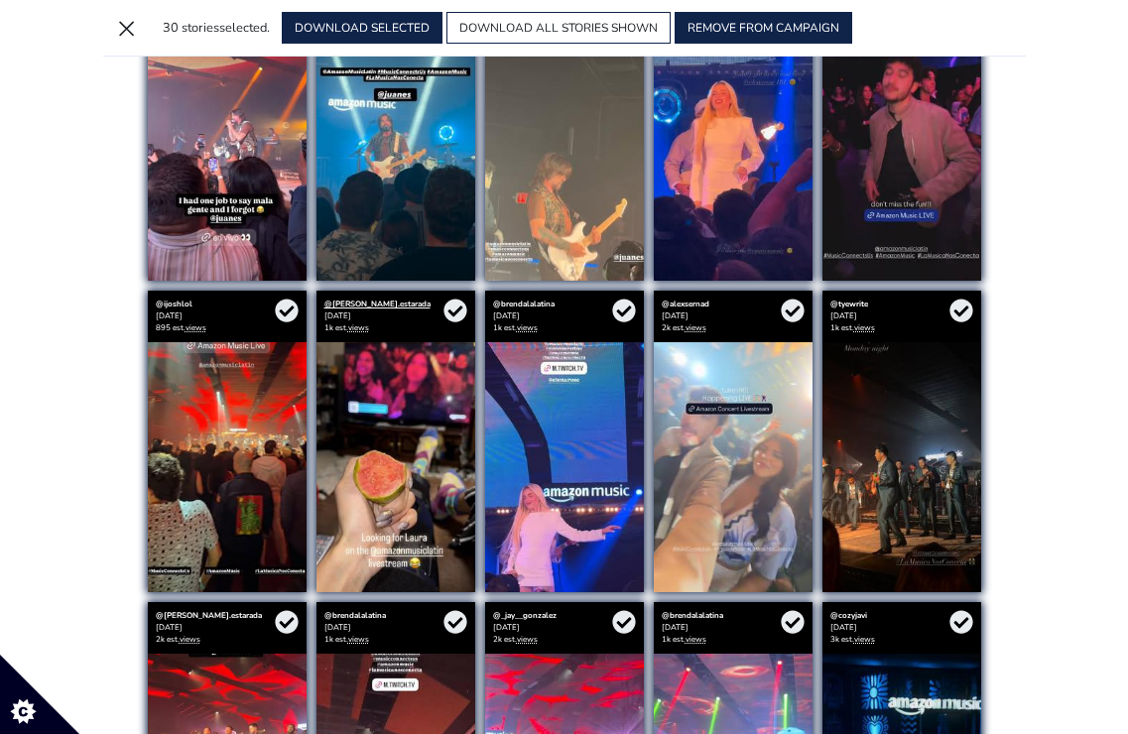
click at [365, 303] on link "@[PERSON_NAME].estarada" at bounding box center [377, 304] width 106 height 11
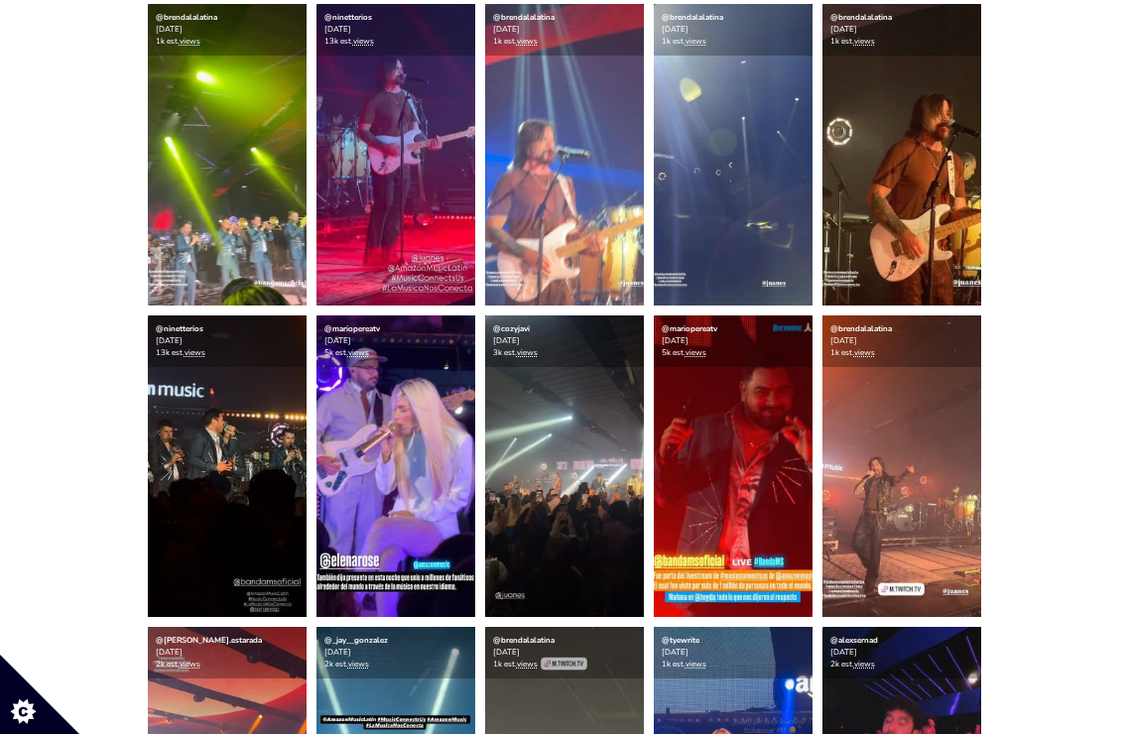
scroll to position [584, 0]
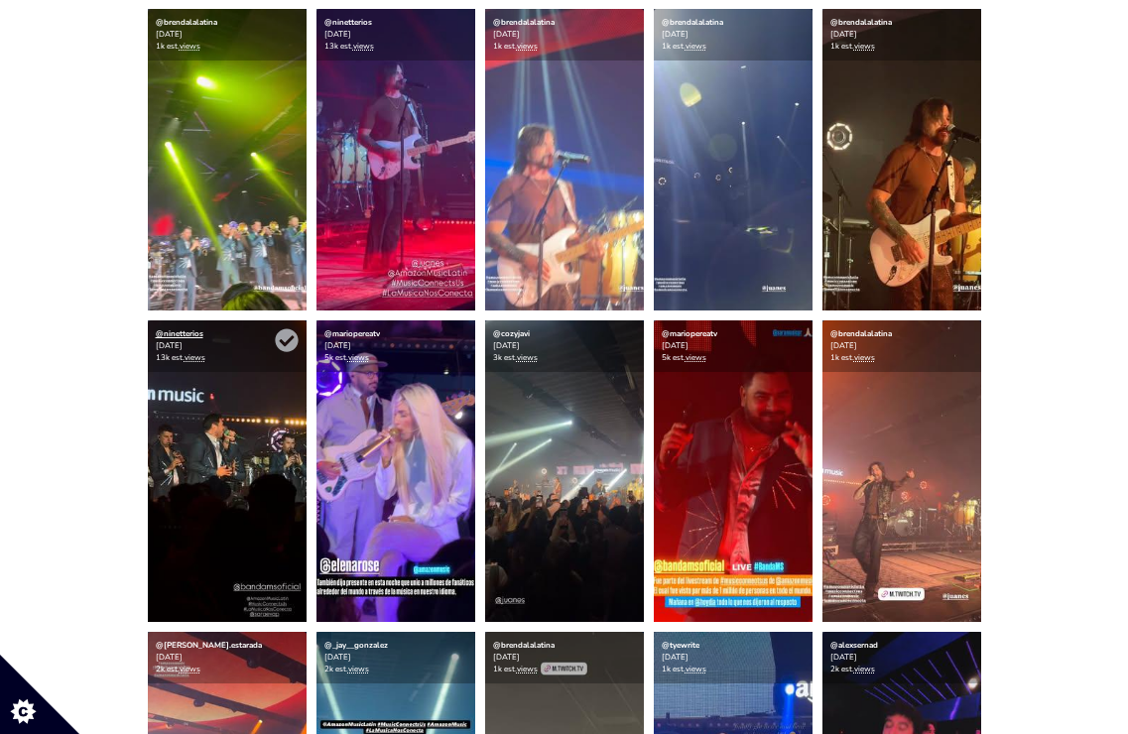
click at [187, 336] on link "@ninetterios" at bounding box center [180, 333] width 48 height 11
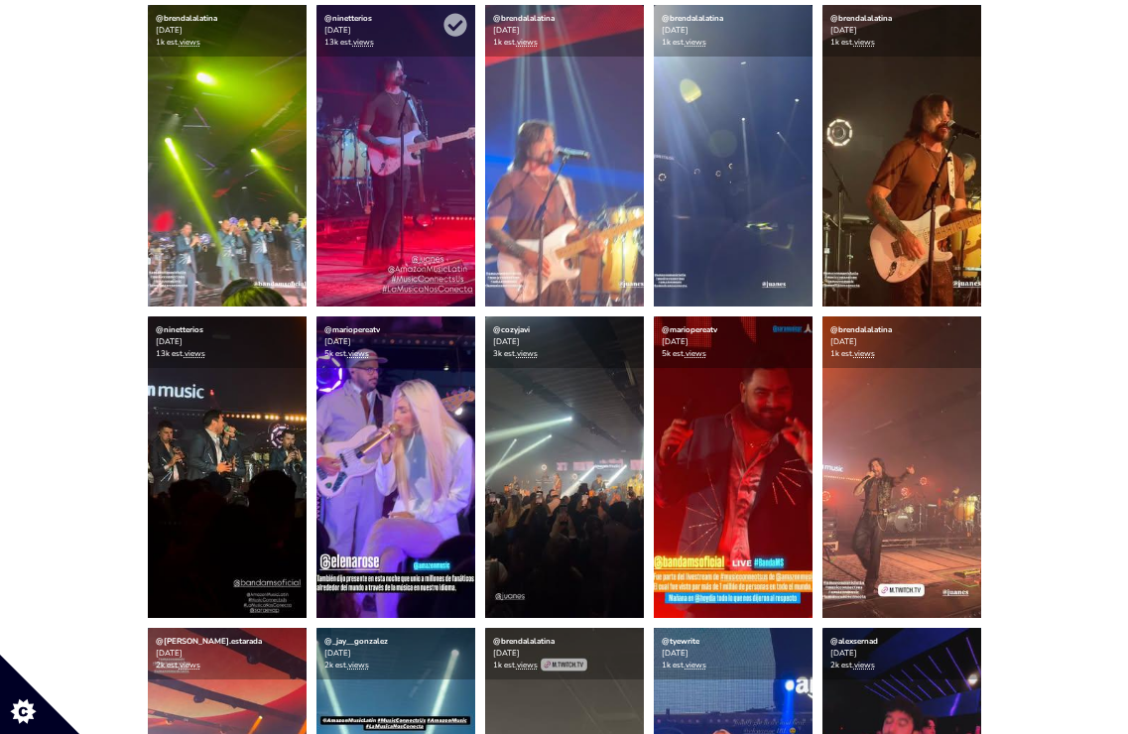
scroll to position [590, 0]
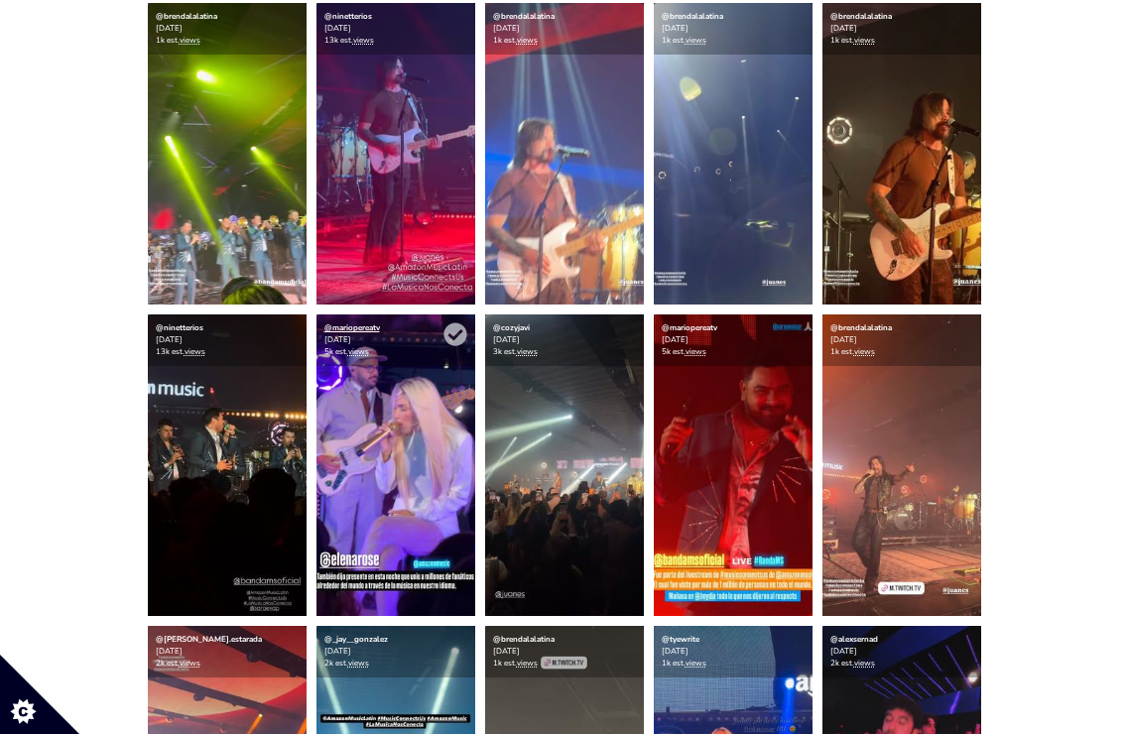
click at [371, 326] on link "@mariopereatv" at bounding box center [352, 327] width 56 height 11
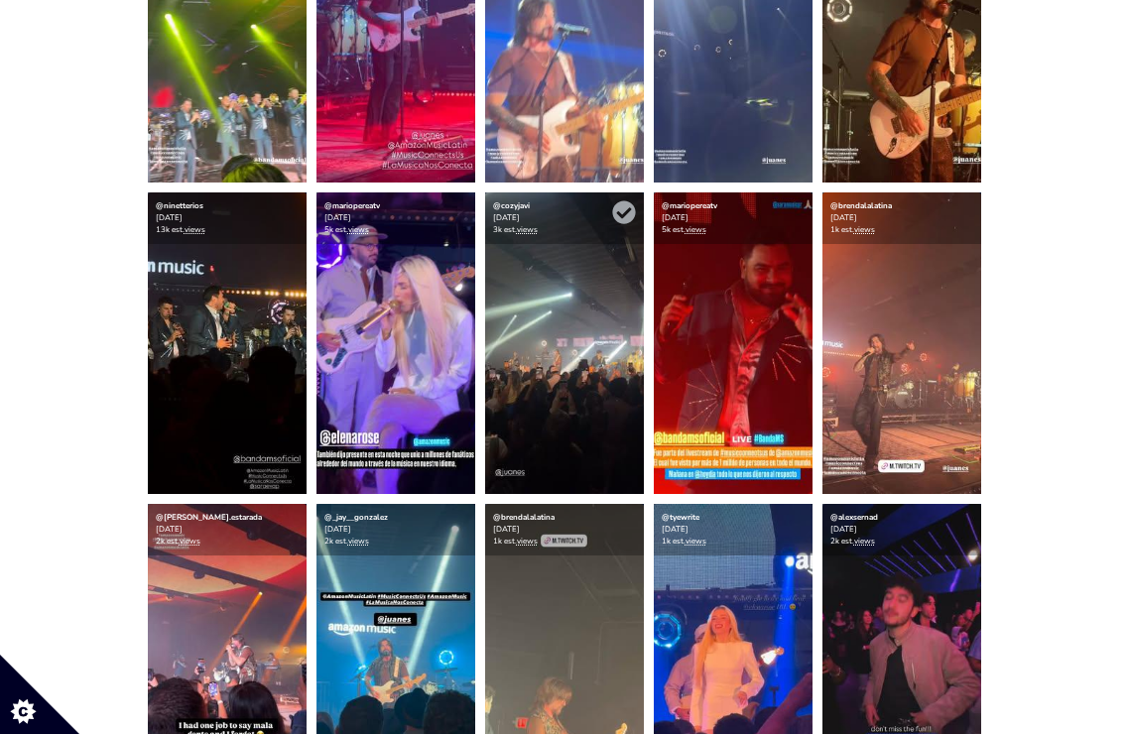
scroll to position [743, 0]
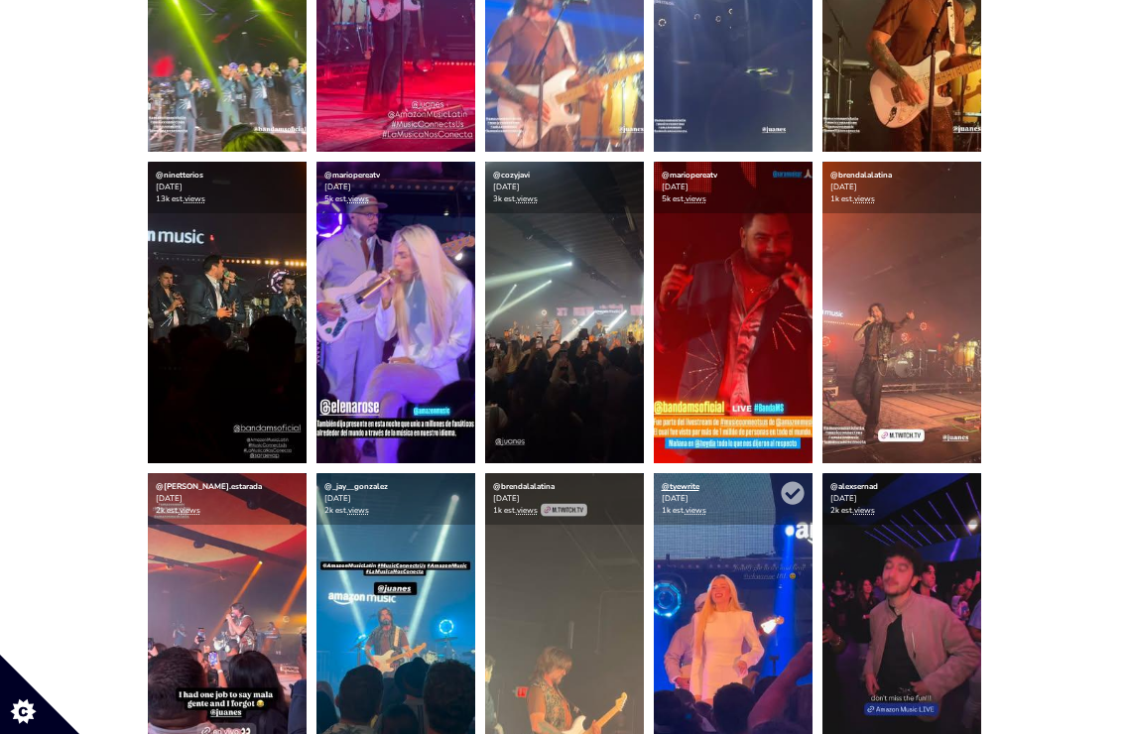
click at [685, 486] on link "@tyewrite" at bounding box center [681, 486] width 38 height 11
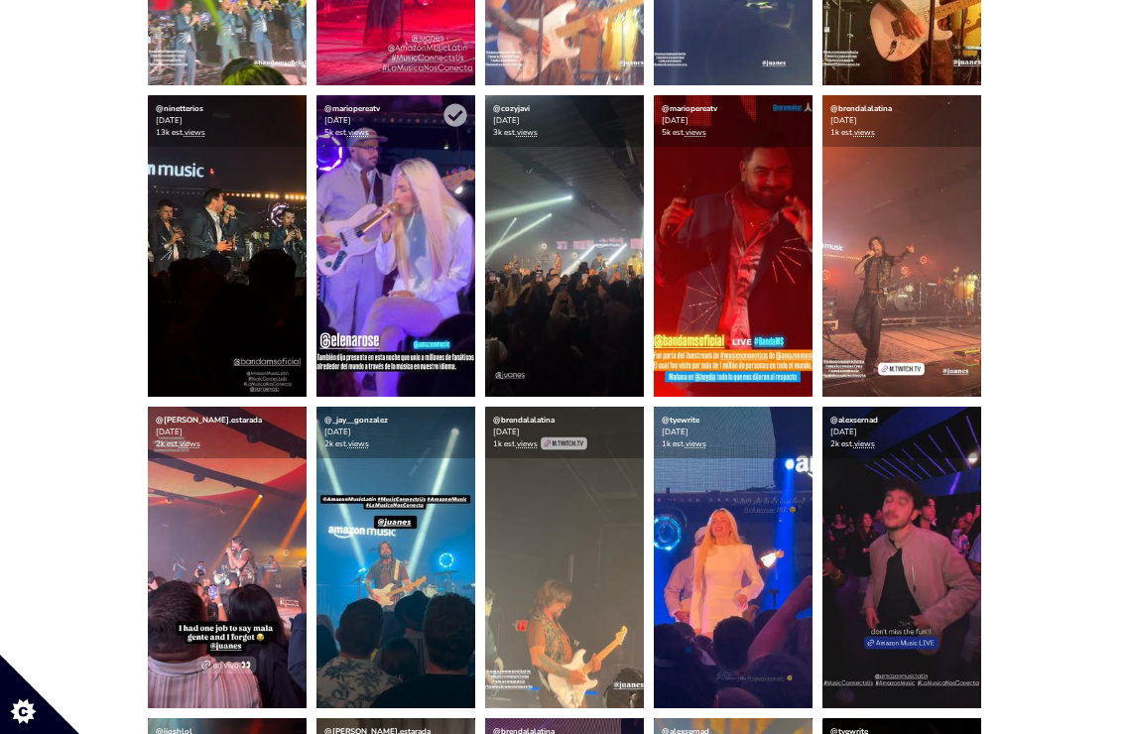
scroll to position [812, 0]
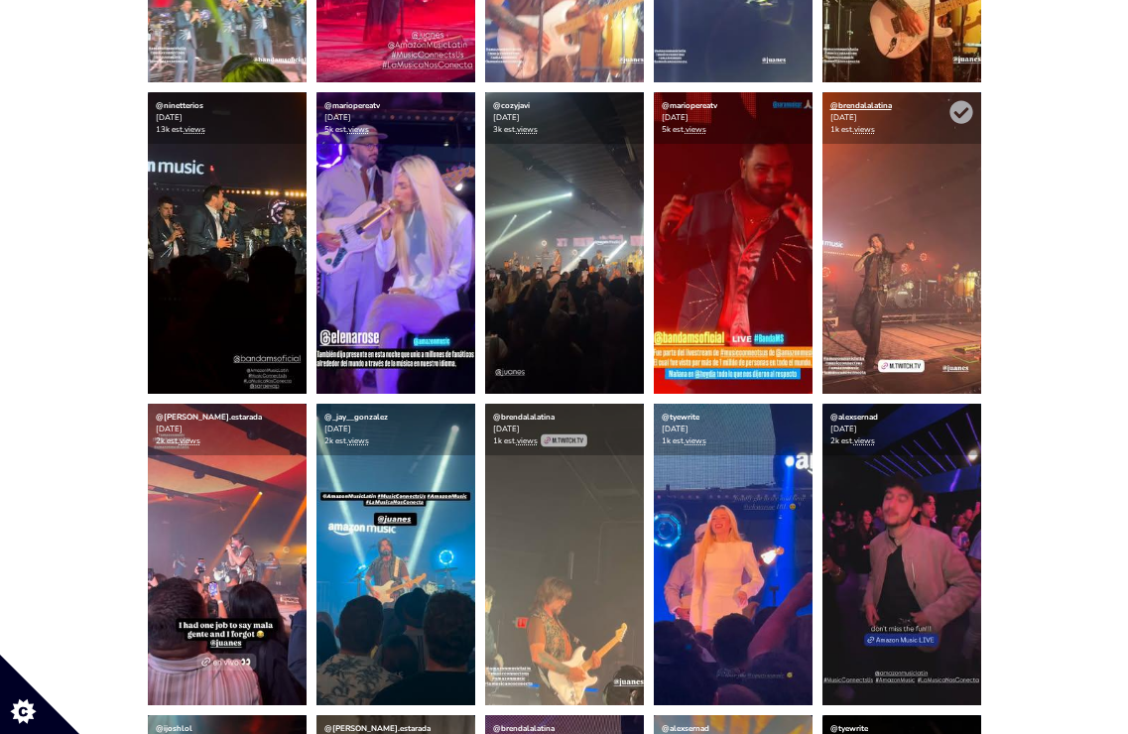
click at [861, 104] on link "@brendalalatina" at bounding box center [860, 105] width 61 height 11
click at [519, 101] on link "@cozyjavi" at bounding box center [511, 105] width 37 height 11
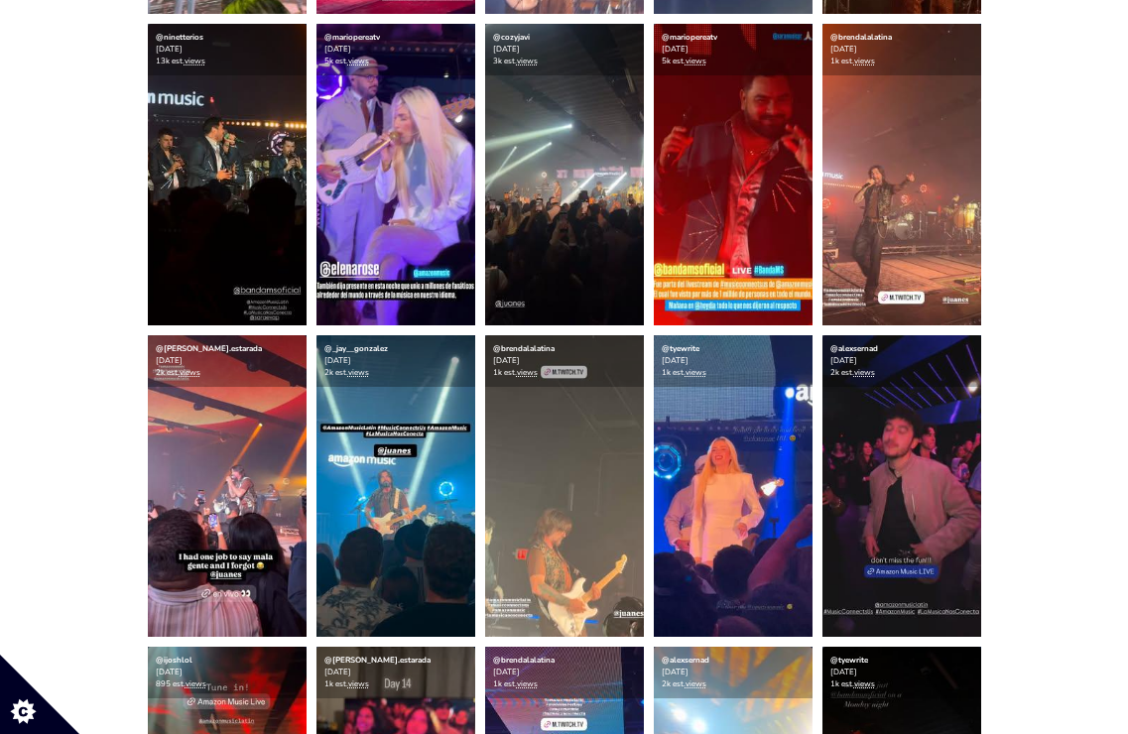
scroll to position [955, 0]
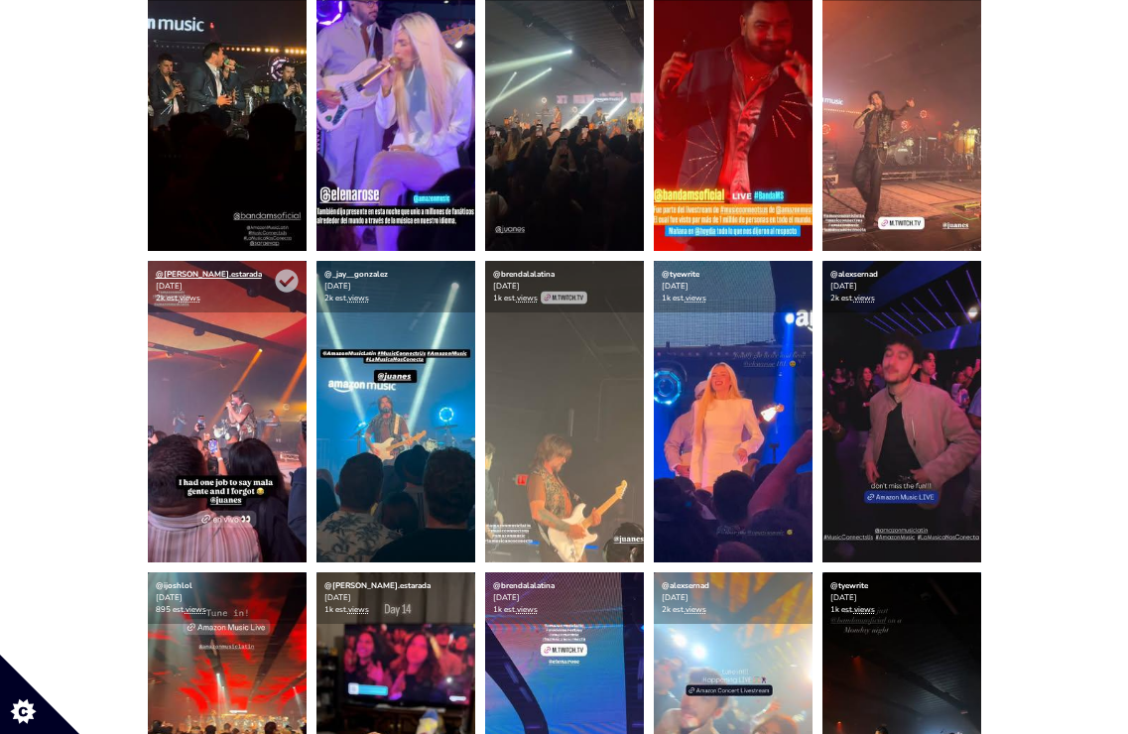
click at [189, 275] on link "@[PERSON_NAME].estarada" at bounding box center [209, 274] width 106 height 11
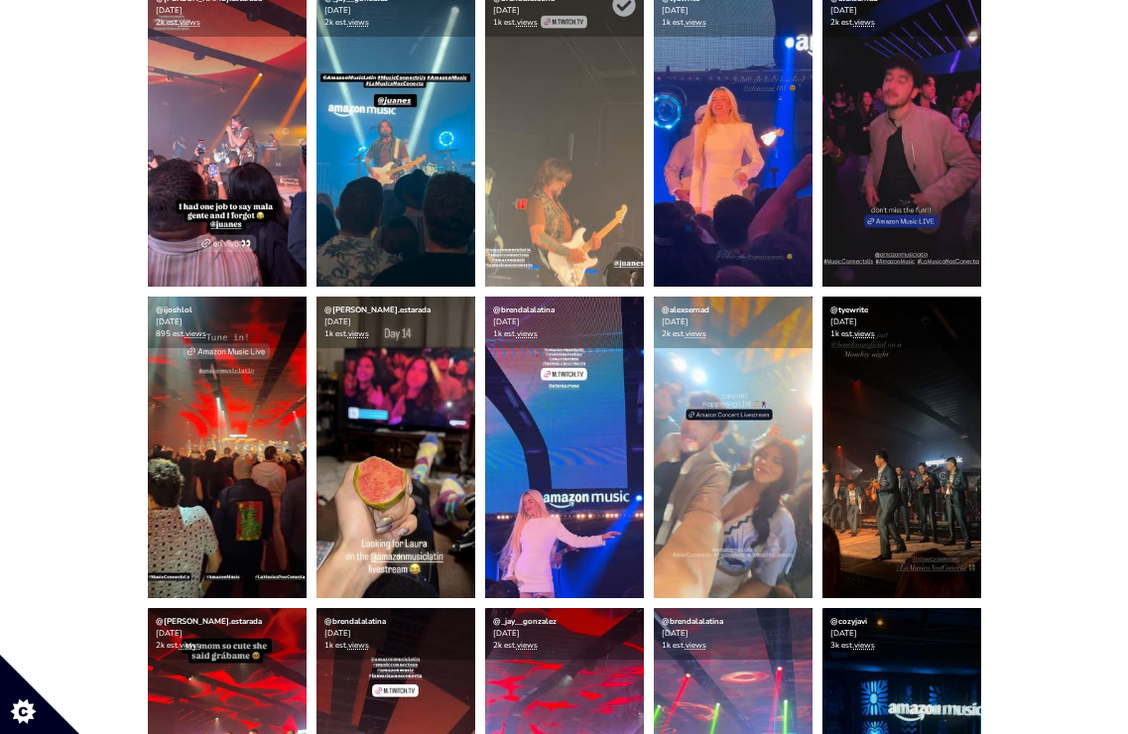
scroll to position [1233, 0]
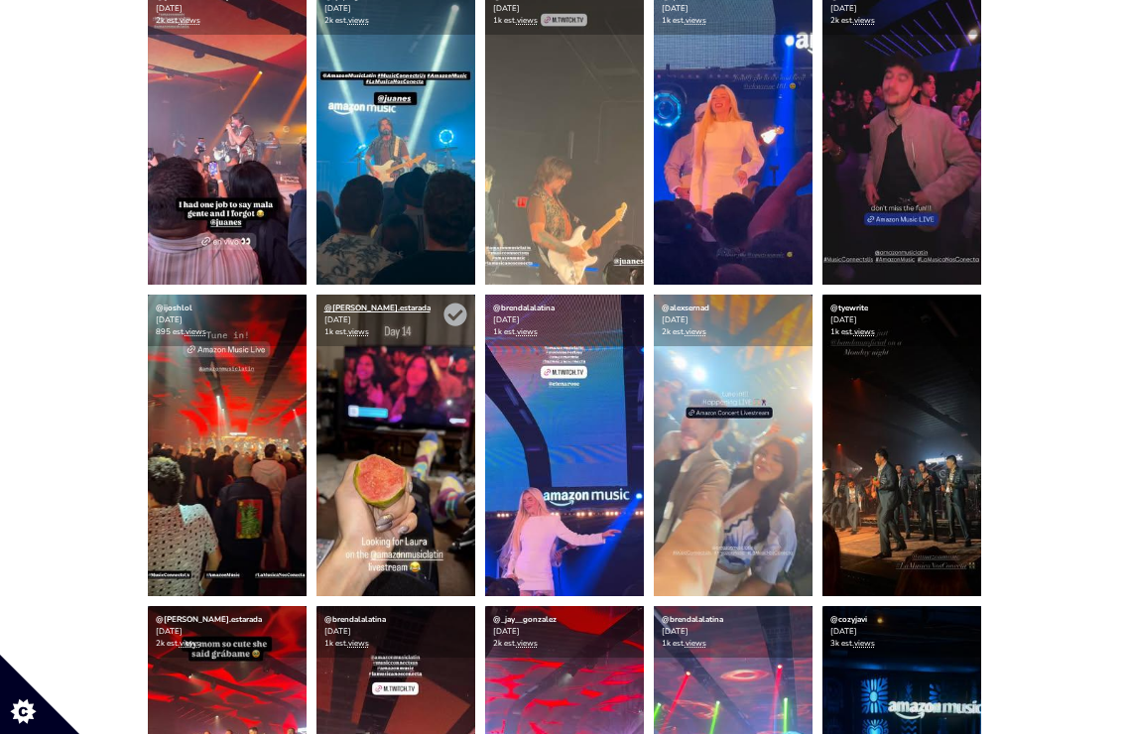
click at [369, 304] on link "@[PERSON_NAME].estarada" at bounding box center [377, 308] width 106 height 11
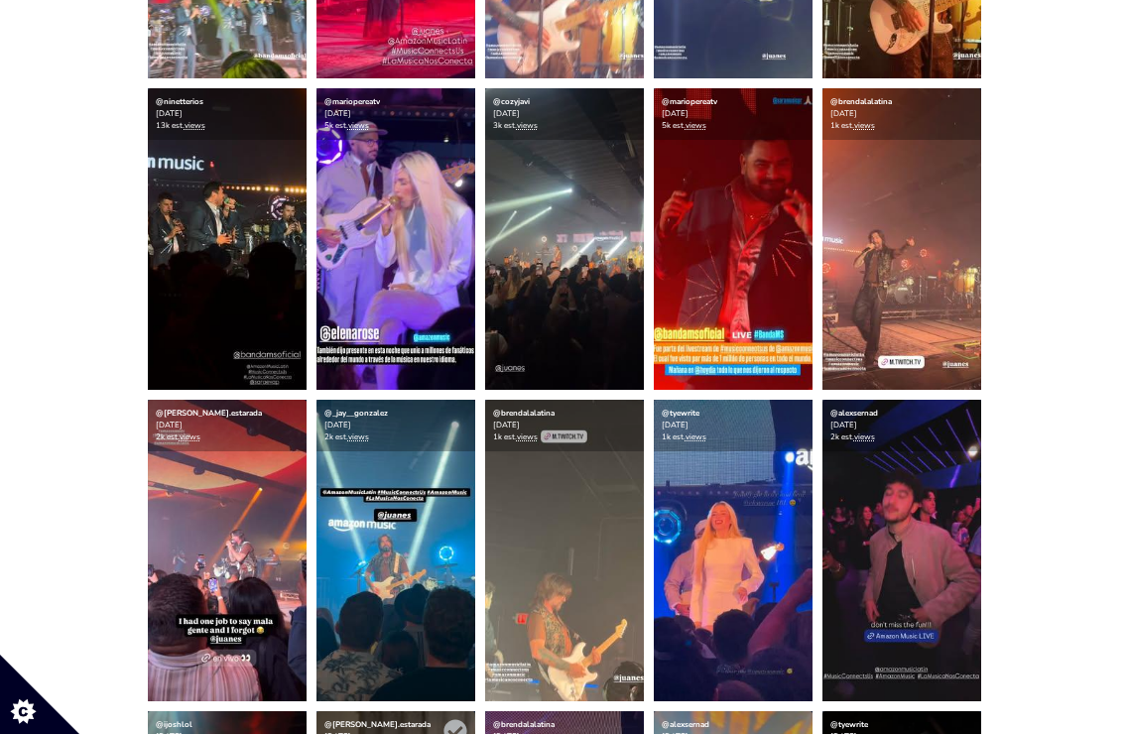
scroll to position [815, 0]
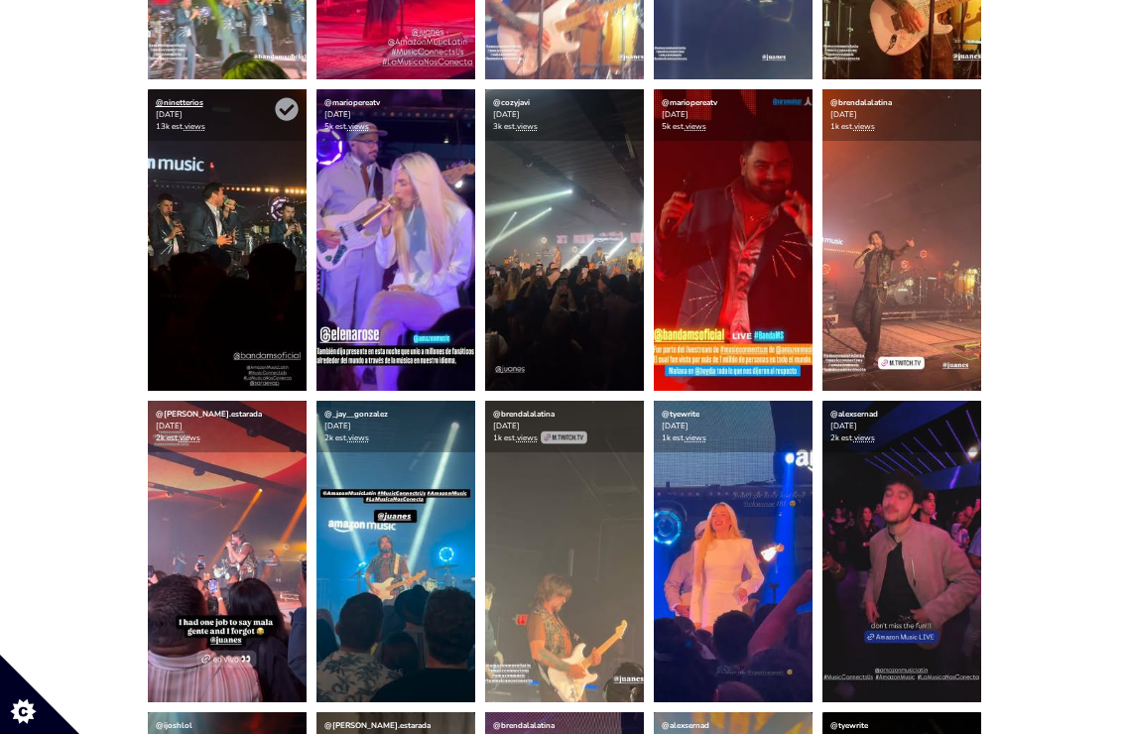
click at [197, 100] on link "@ninetterios" at bounding box center [180, 102] width 48 height 11
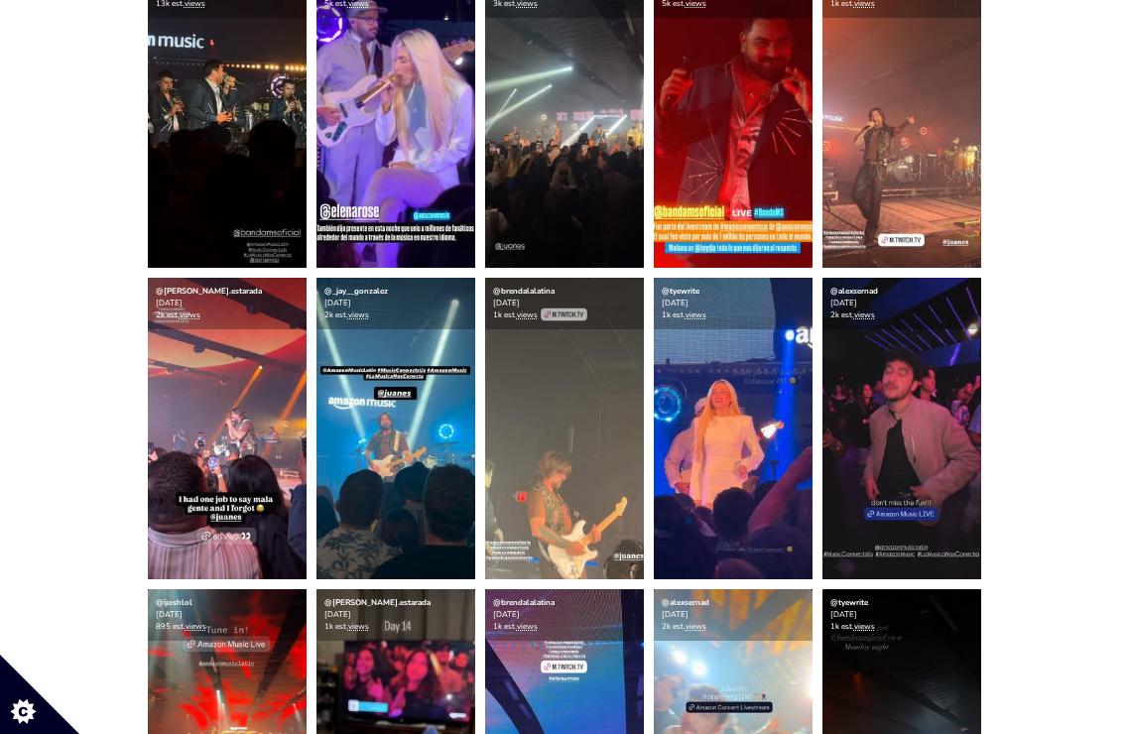
scroll to position [949, 0]
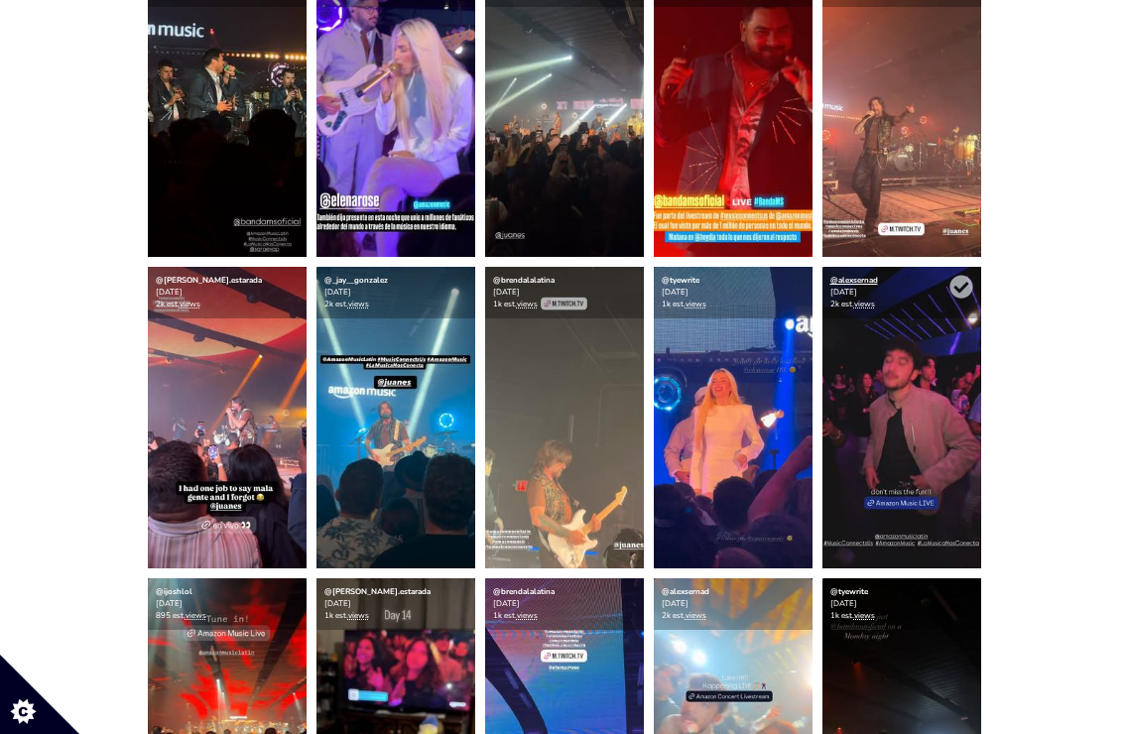
click at [865, 279] on link "@alexsernad" at bounding box center [854, 280] width 48 height 11
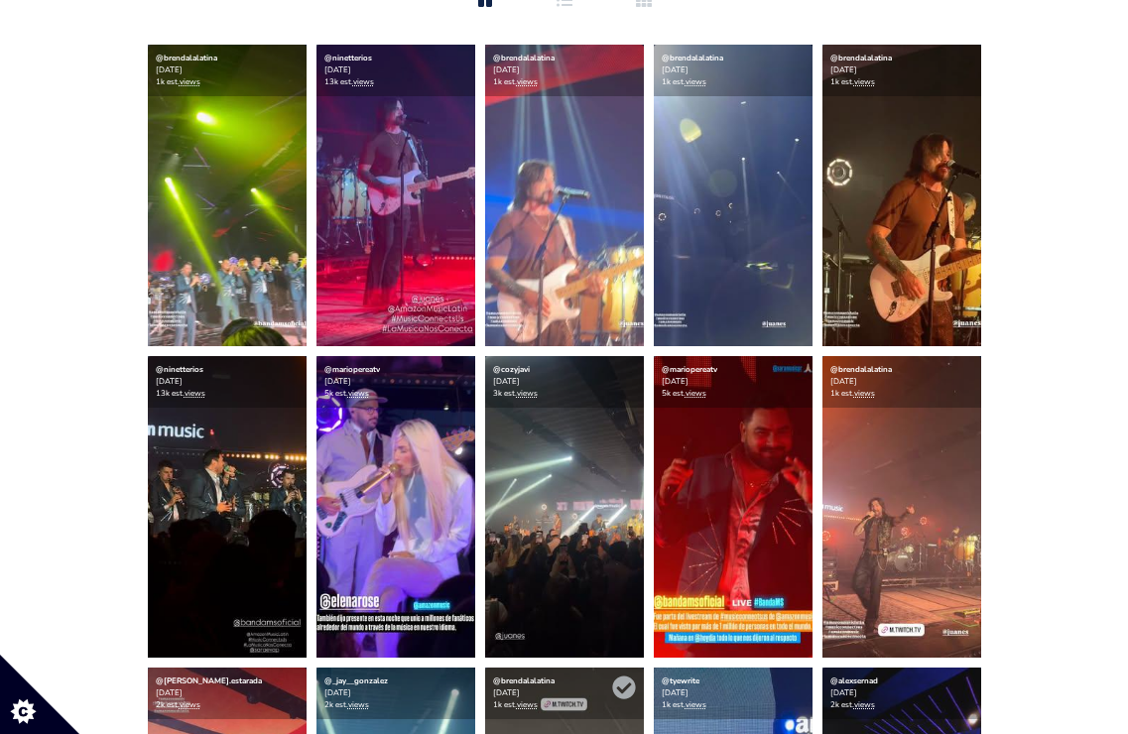
scroll to position [546, 0]
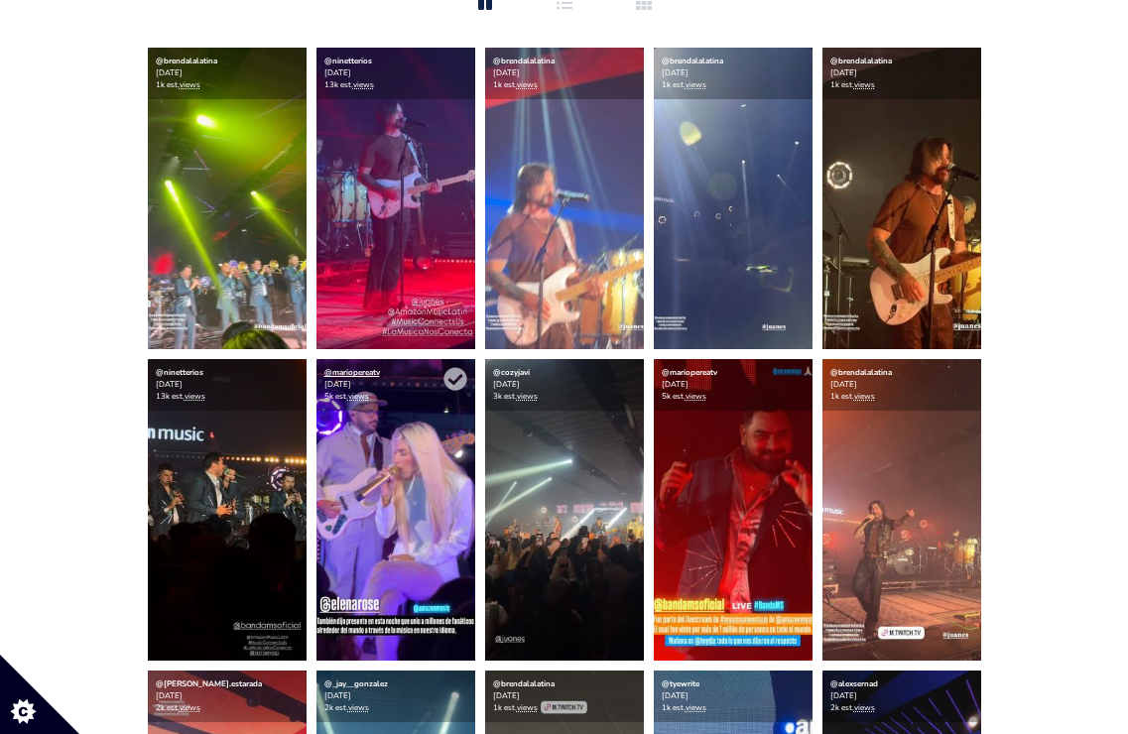
click at [363, 368] on link "@mariopereatv" at bounding box center [352, 372] width 56 height 11
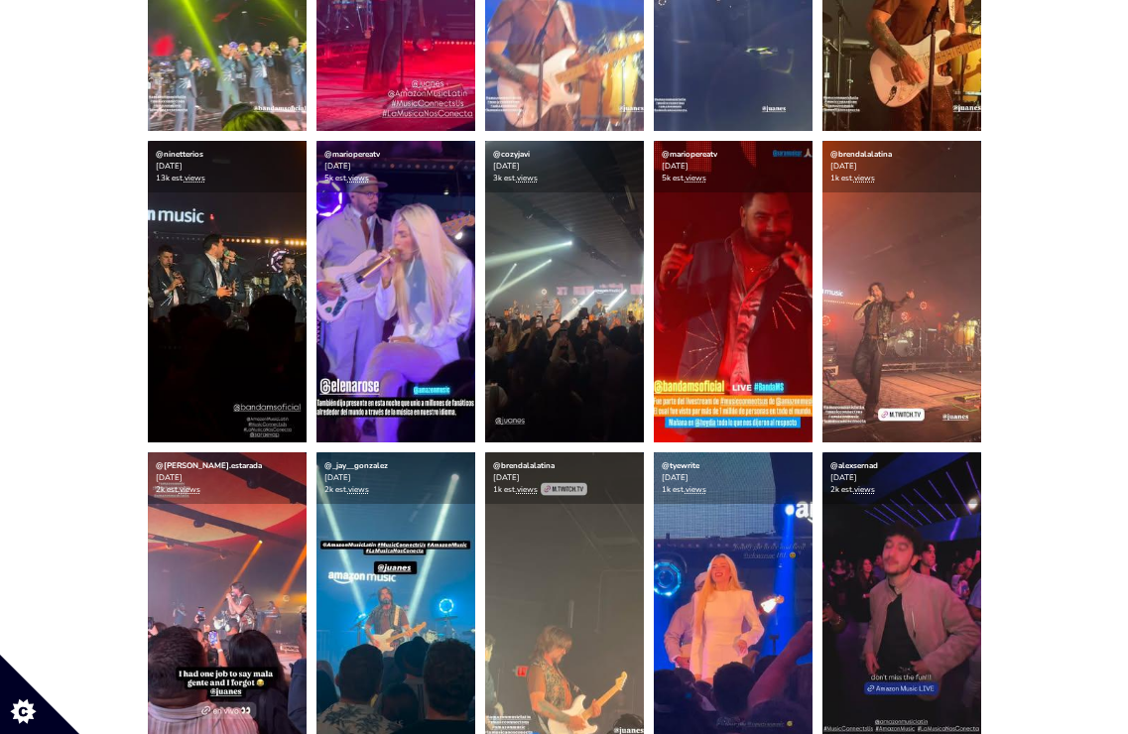
scroll to position [773, 0]
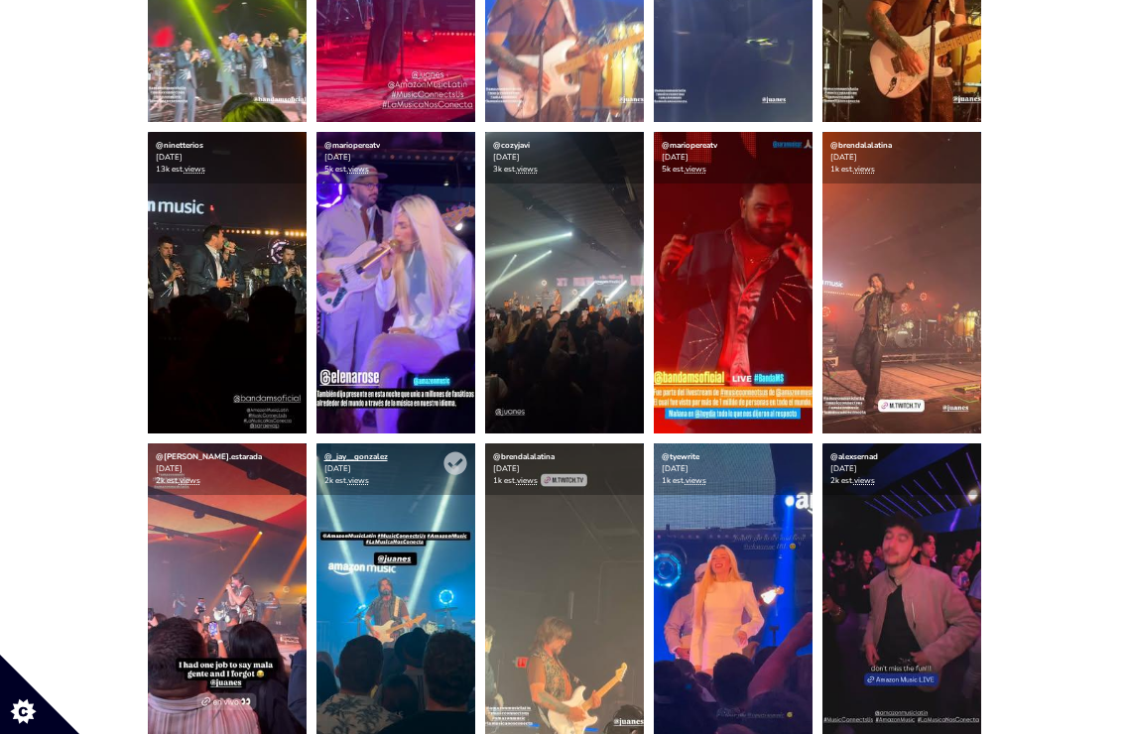
click at [373, 452] on link "@_jay__gonzalez" at bounding box center [355, 456] width 63 height 11
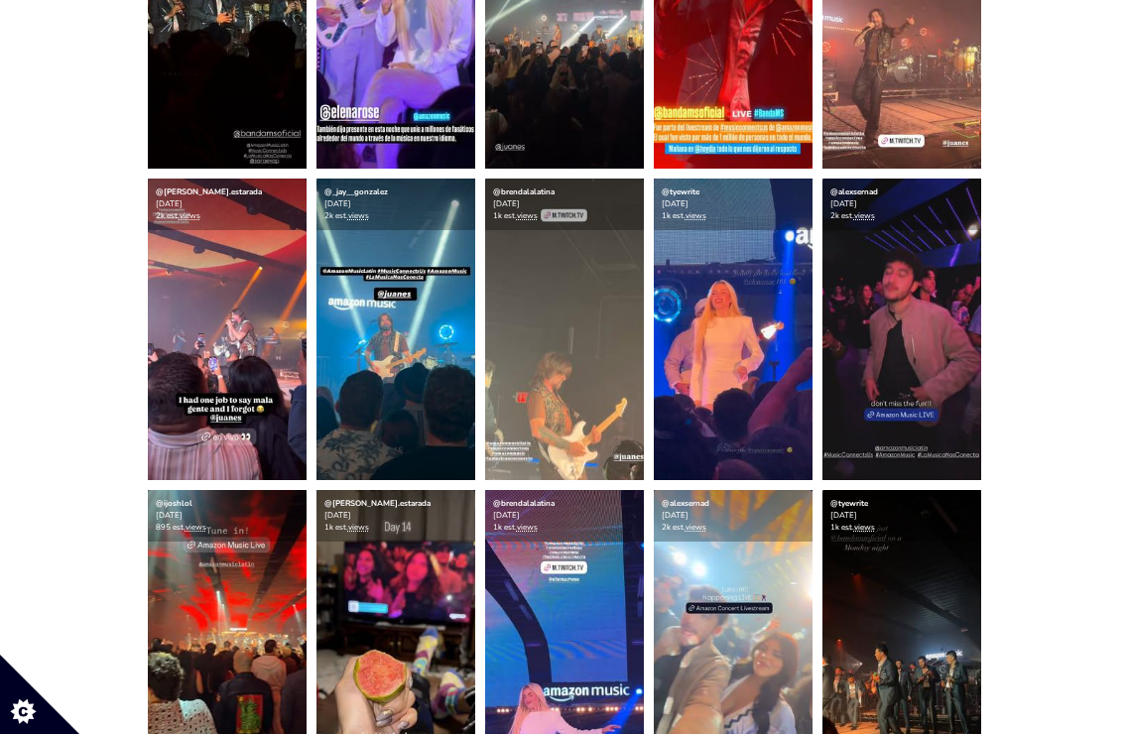
scroll to position [1039, 0]
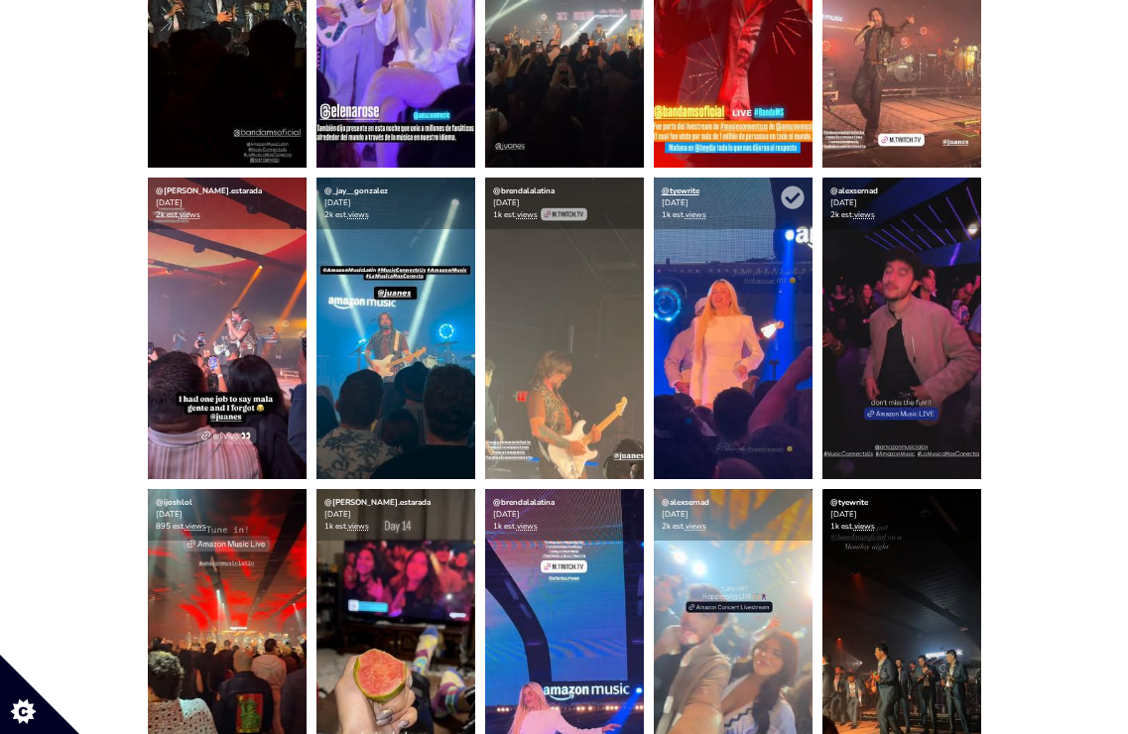
click at [690, 187] on link "@tyewrite" at bounding box center [681, 190] width 38 height 11
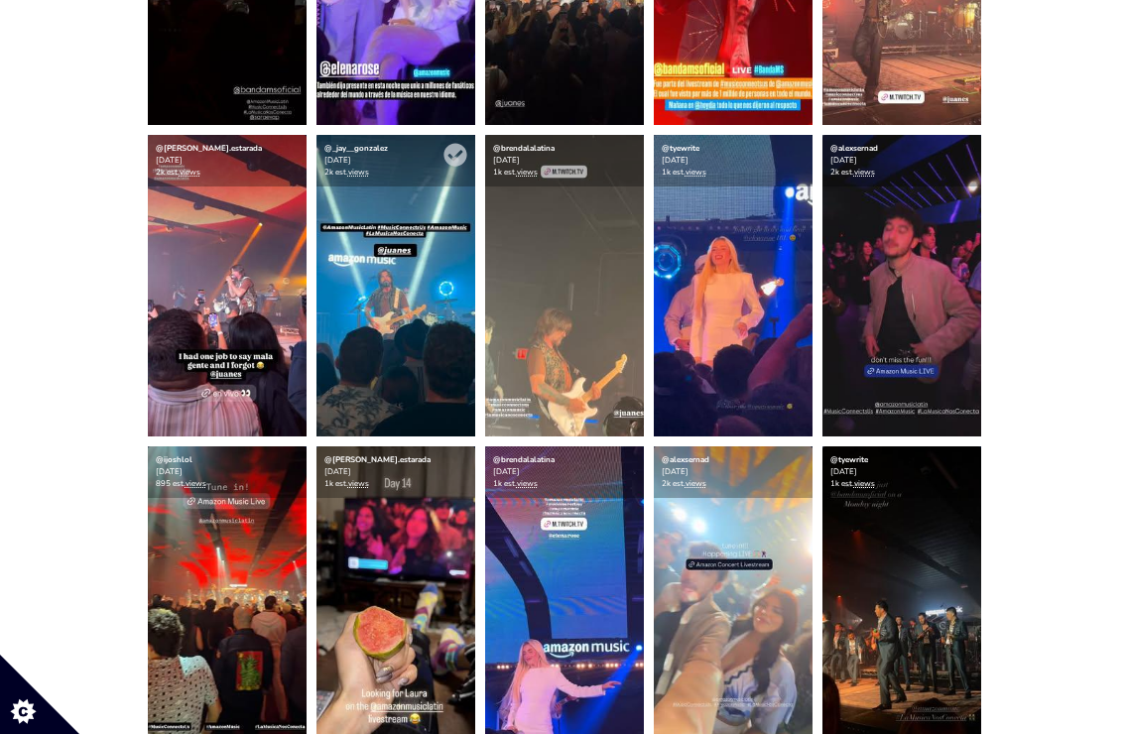
scroll to position [1085, 0]
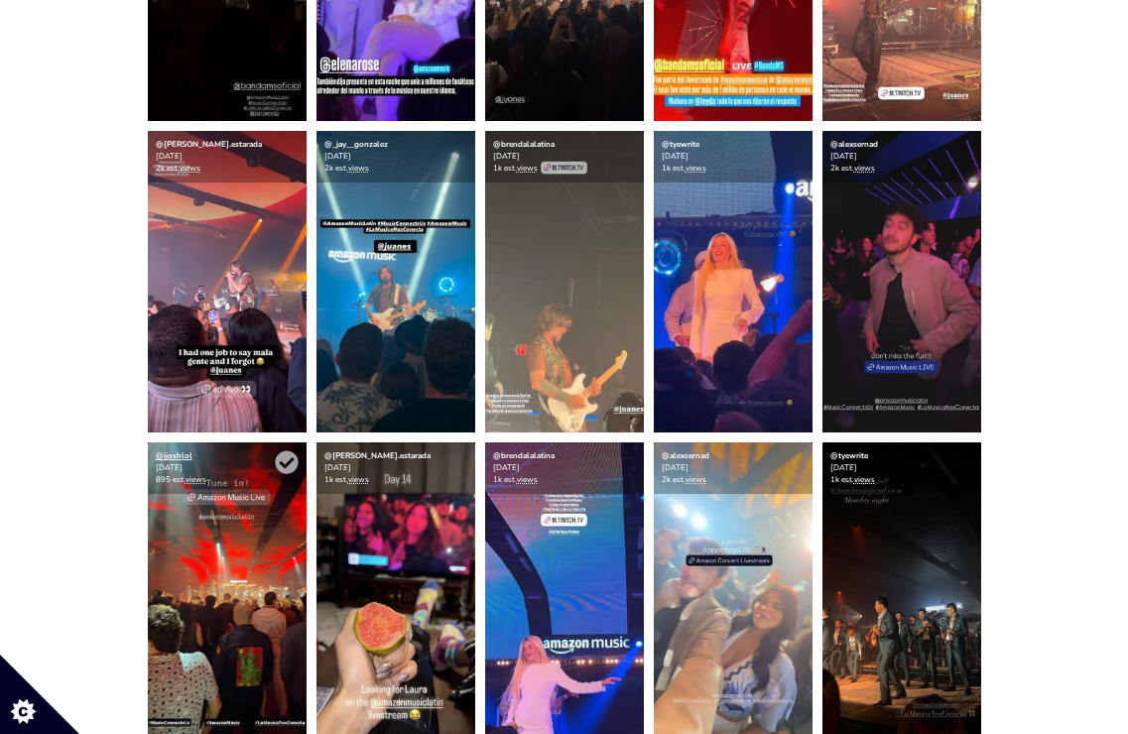
click at [177, 456] on link "@ijoshlol" at bounding box center [174, 455] width 37 height 11
